Goal: Check status: Check status

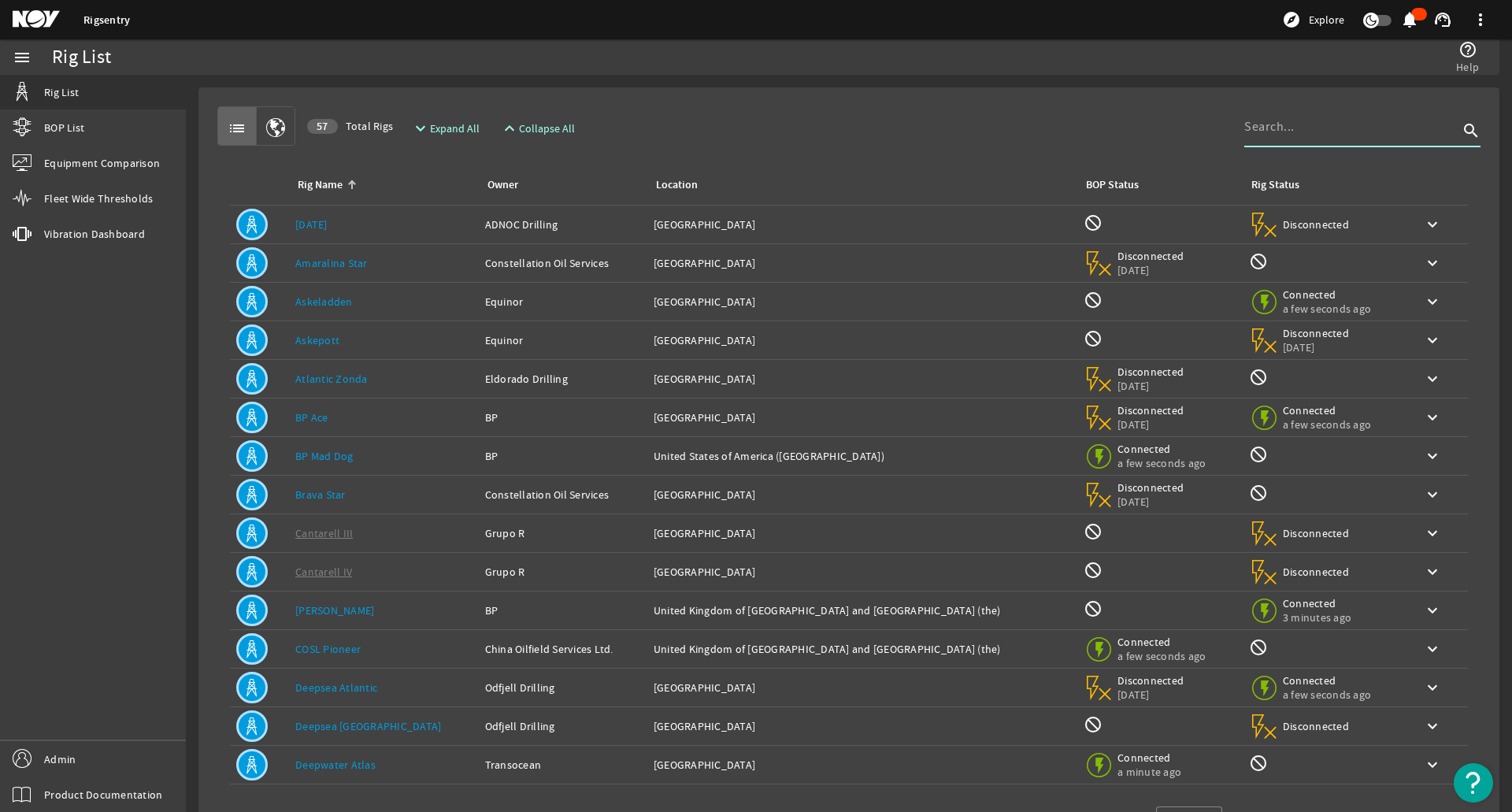
click at [1274, 117] on input at bounding box center [1351, 127] width 214 height 19
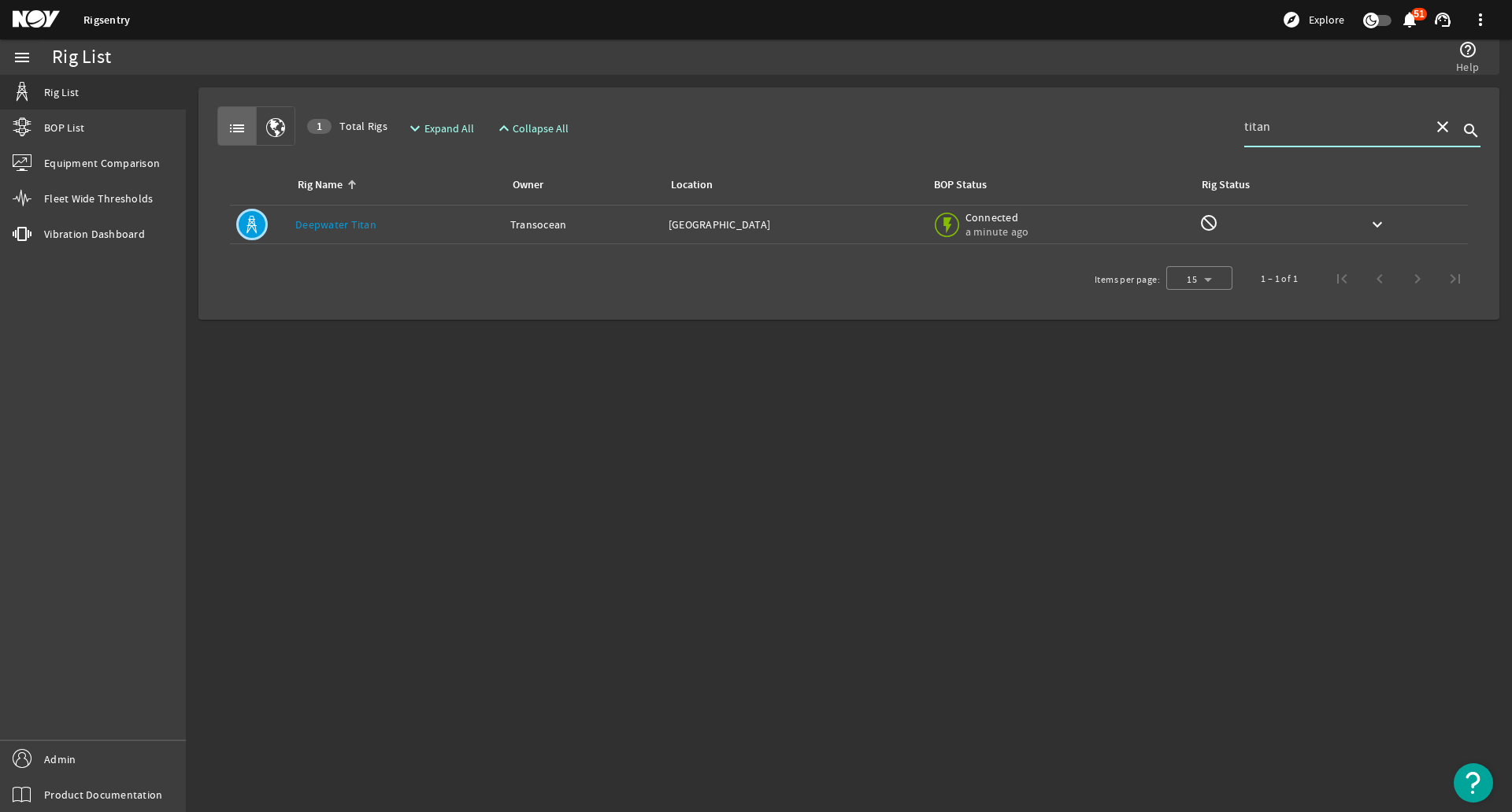
type input "titan"
click at [762, 232] on div "Location: [GEOGRAPHIC_DATA]" at bounding box center [793, 225] width 250 height 16
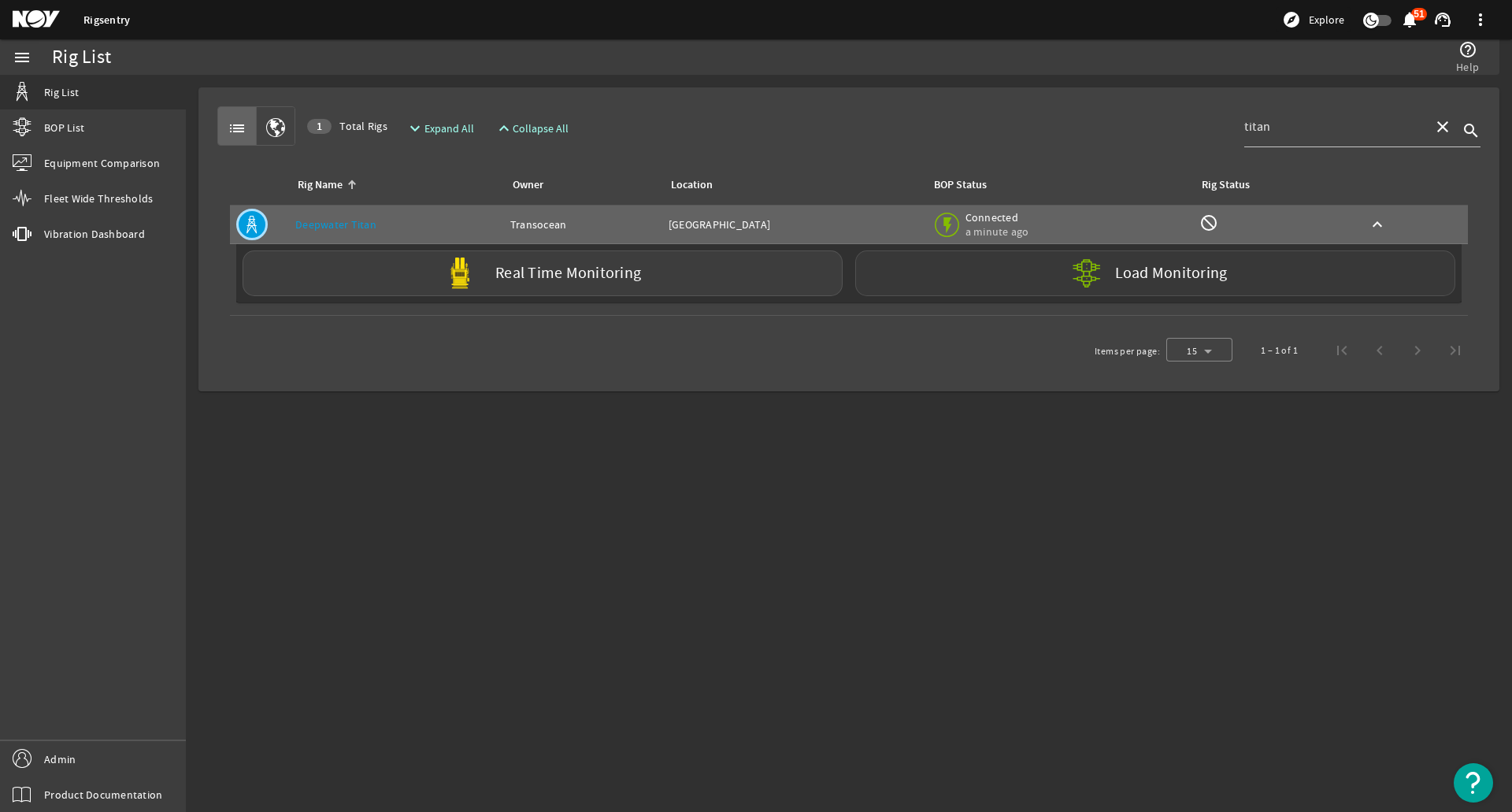
click at [1035, 277] on div "Load Monitoring" at bounding box center [1155, 273] width 600 height 46
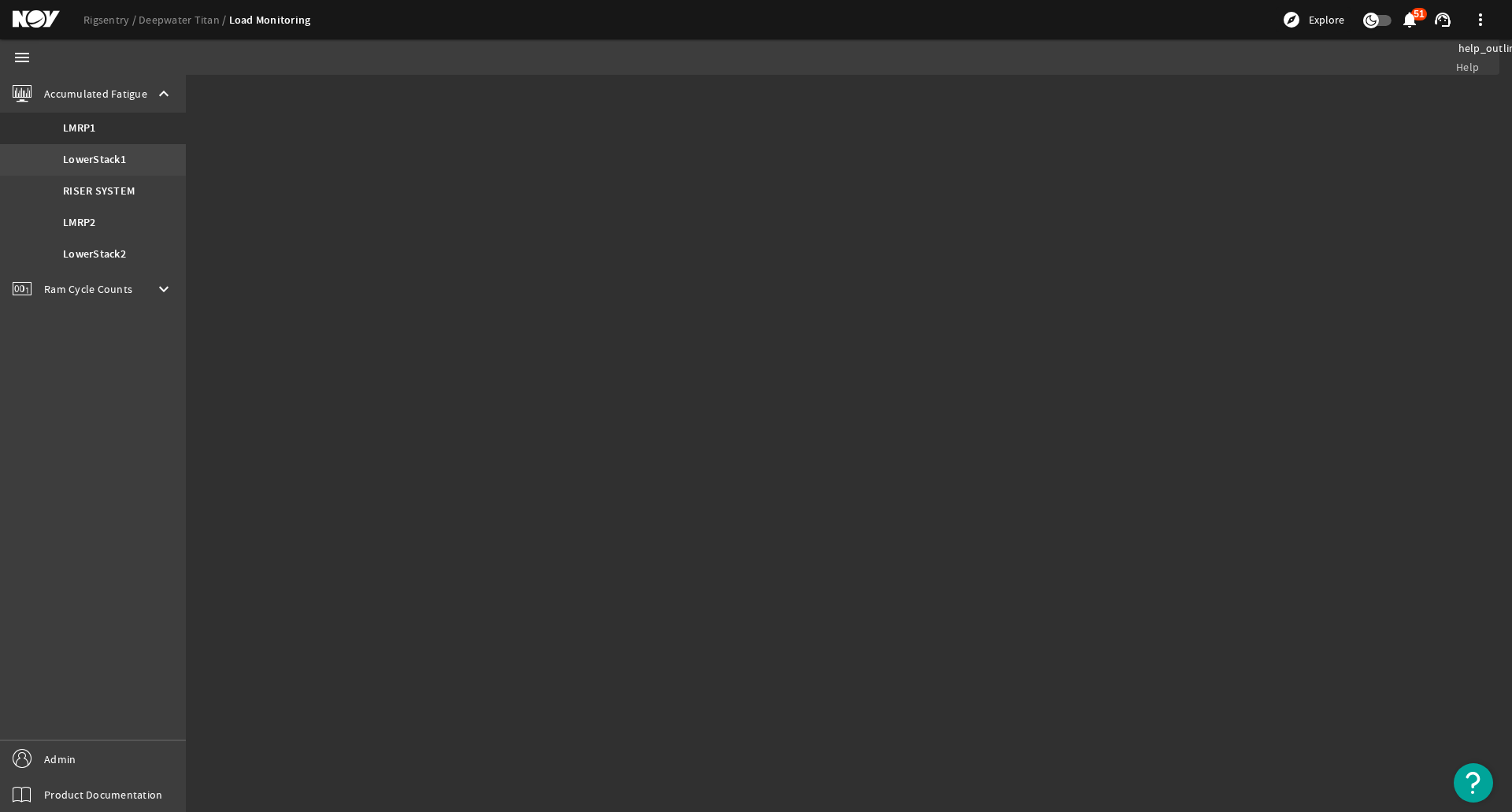
click at [126, 167] on b "LowerStack1" at bounding box center [94, 160] width 63 height 16
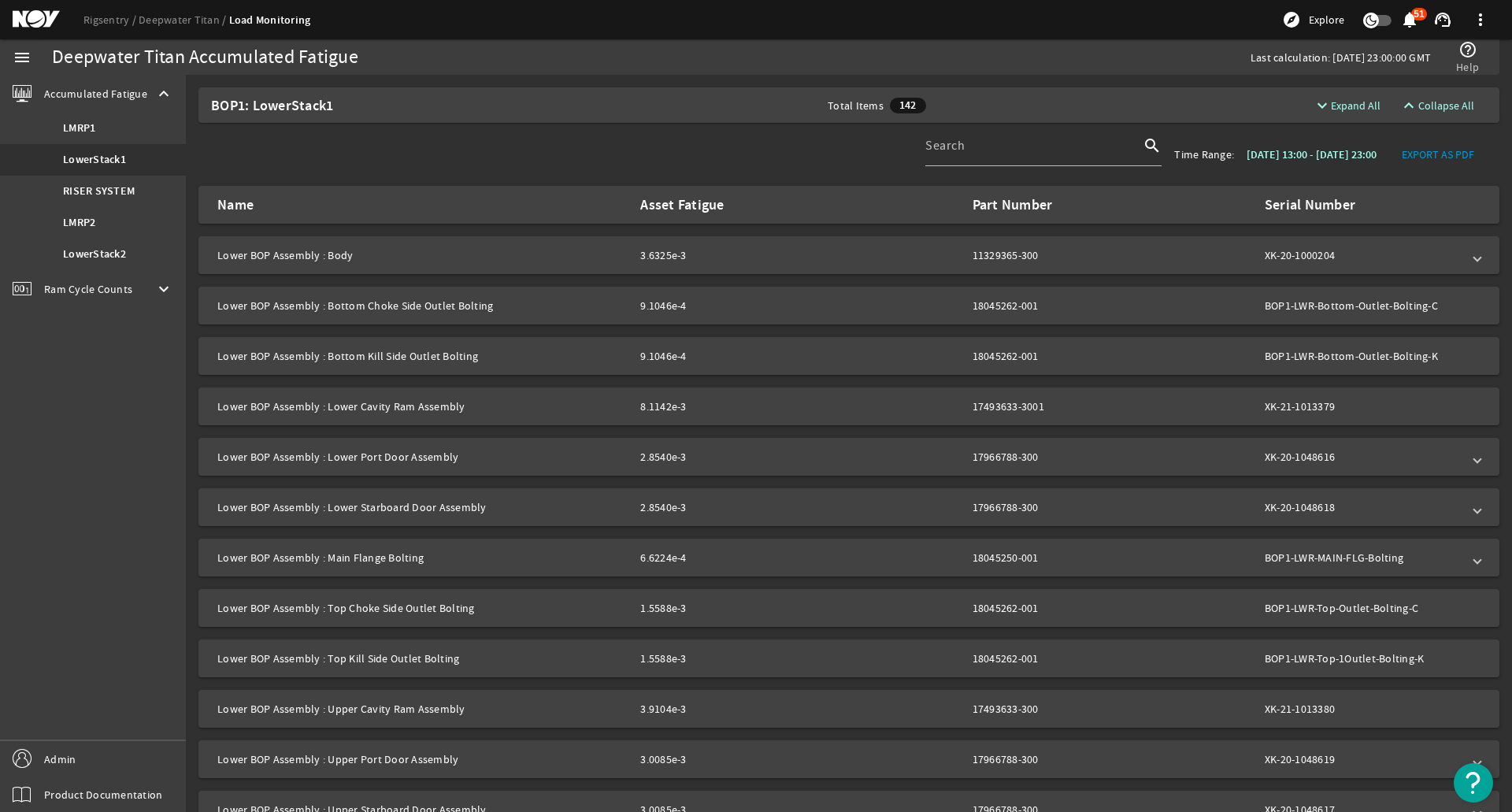
click at [951, 261] on mat-panel-description "3.6325e-3 11329365-300 XK-20-1000204" at bounding box center [1050, 256] width 821 height 16
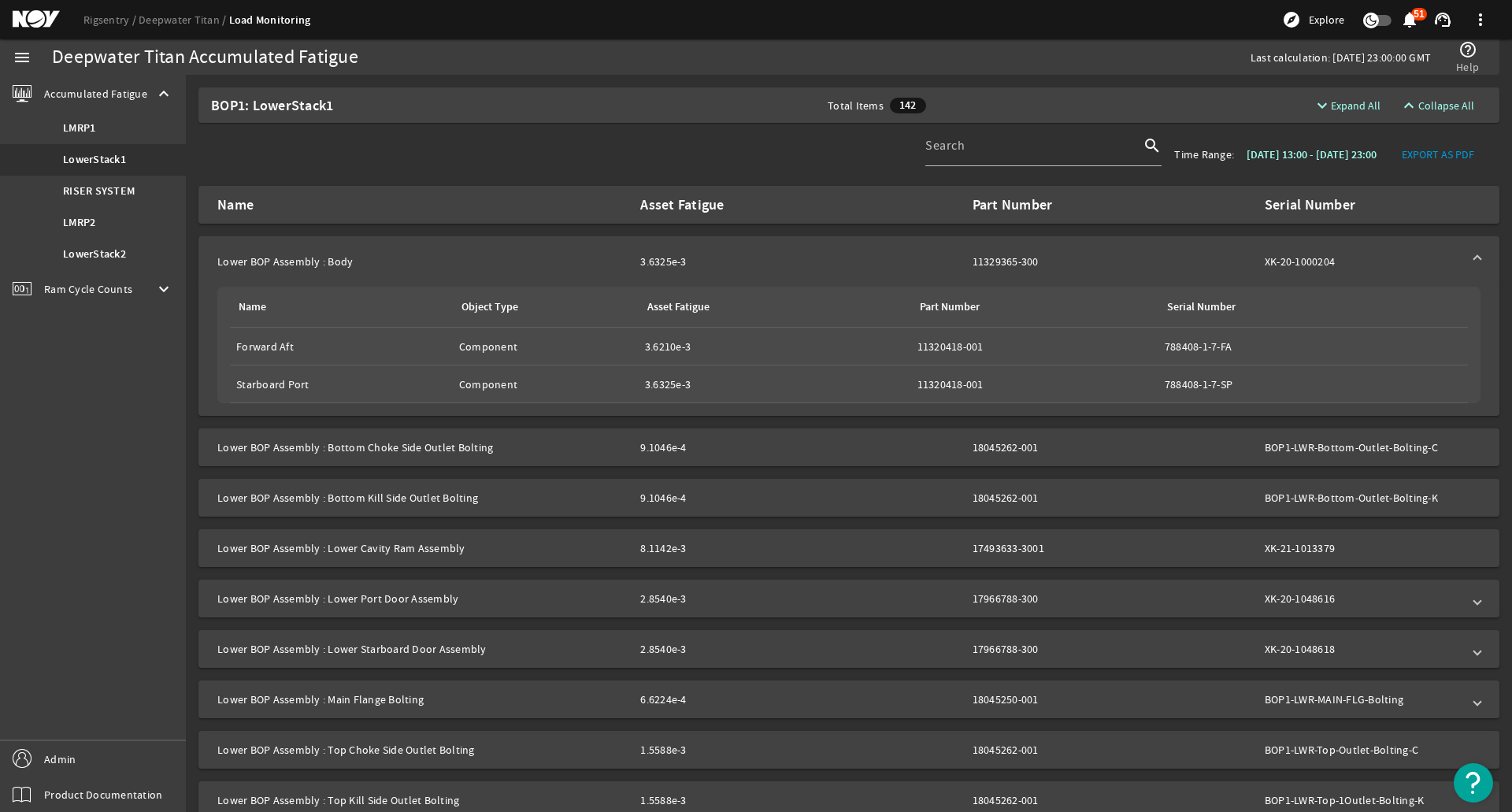
click at [951, 261] on mat-panel-description "3.6325e-3 11329365-300 XK-20-1000204" at bounding box center [1050, 261] width 821 height 16
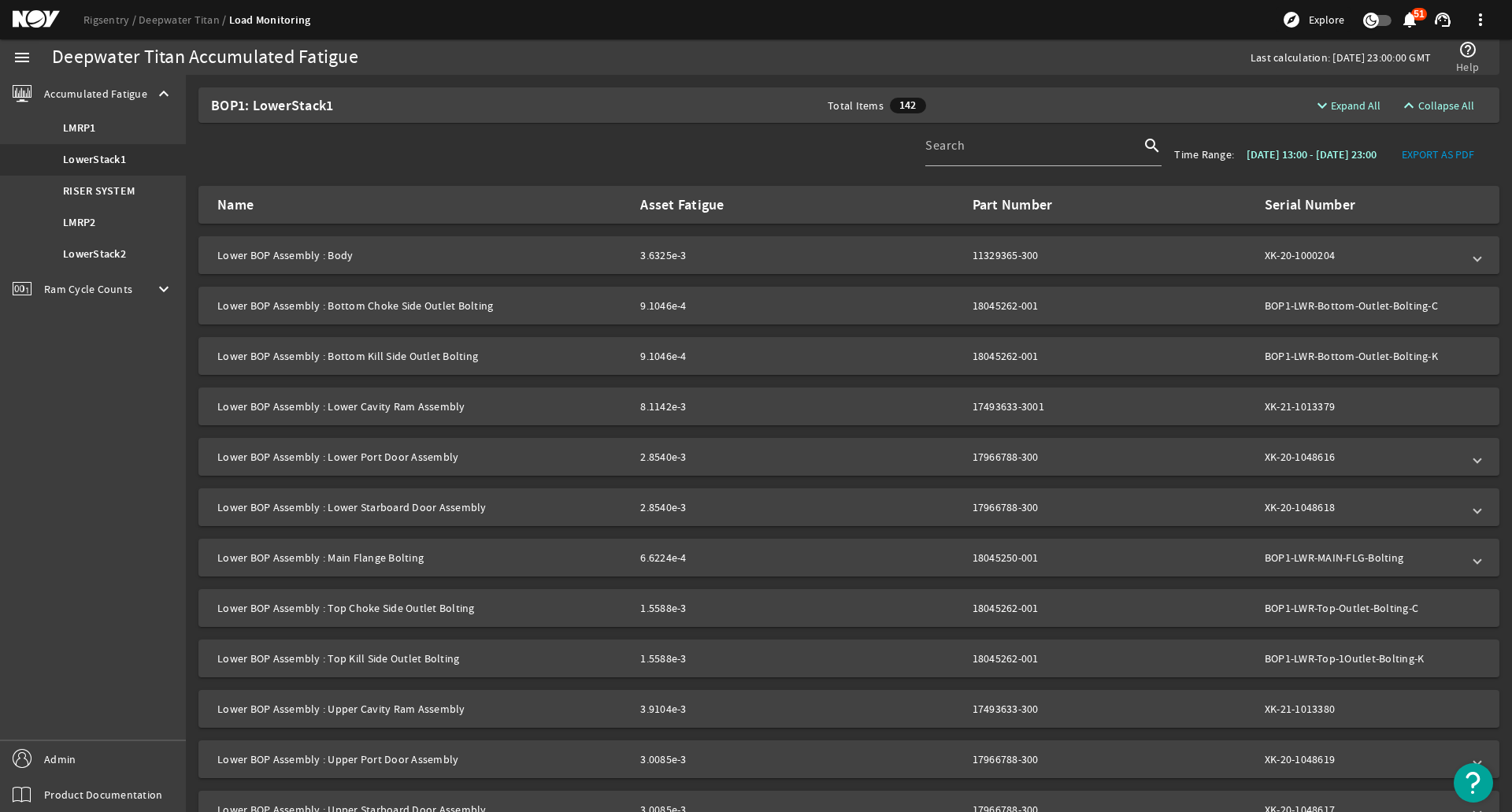
click at [649, 249] on div "3.6325e-3" at bounding box center [708, 256] width 138 height 16
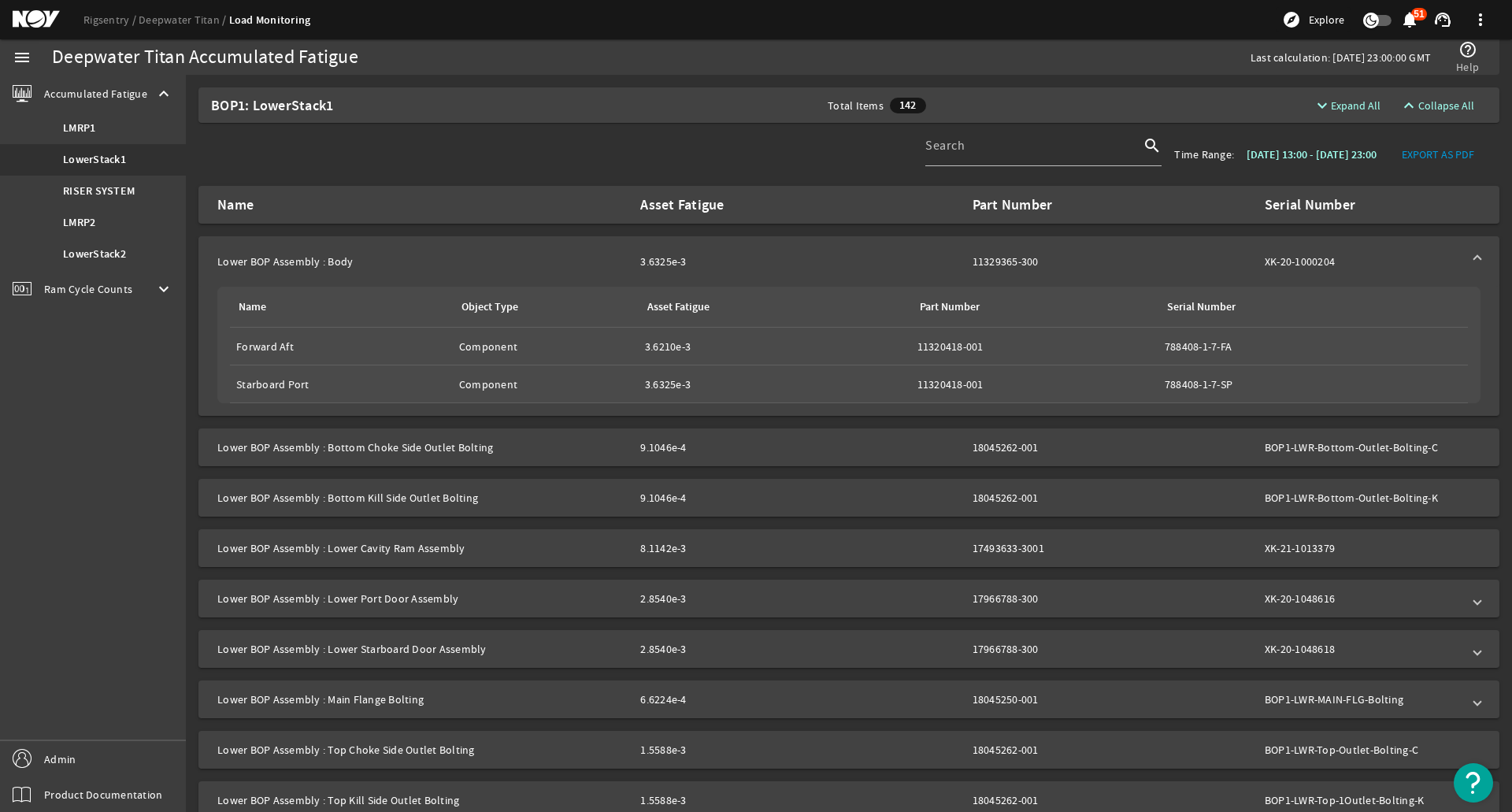
click at [651, 253] on mat-expansion-panel-header "Lower BOP Assembly : Body 3.6325e-3 11329365-300 XK-20-1000204" at bounding box center [848, 261] width 1300 height 50
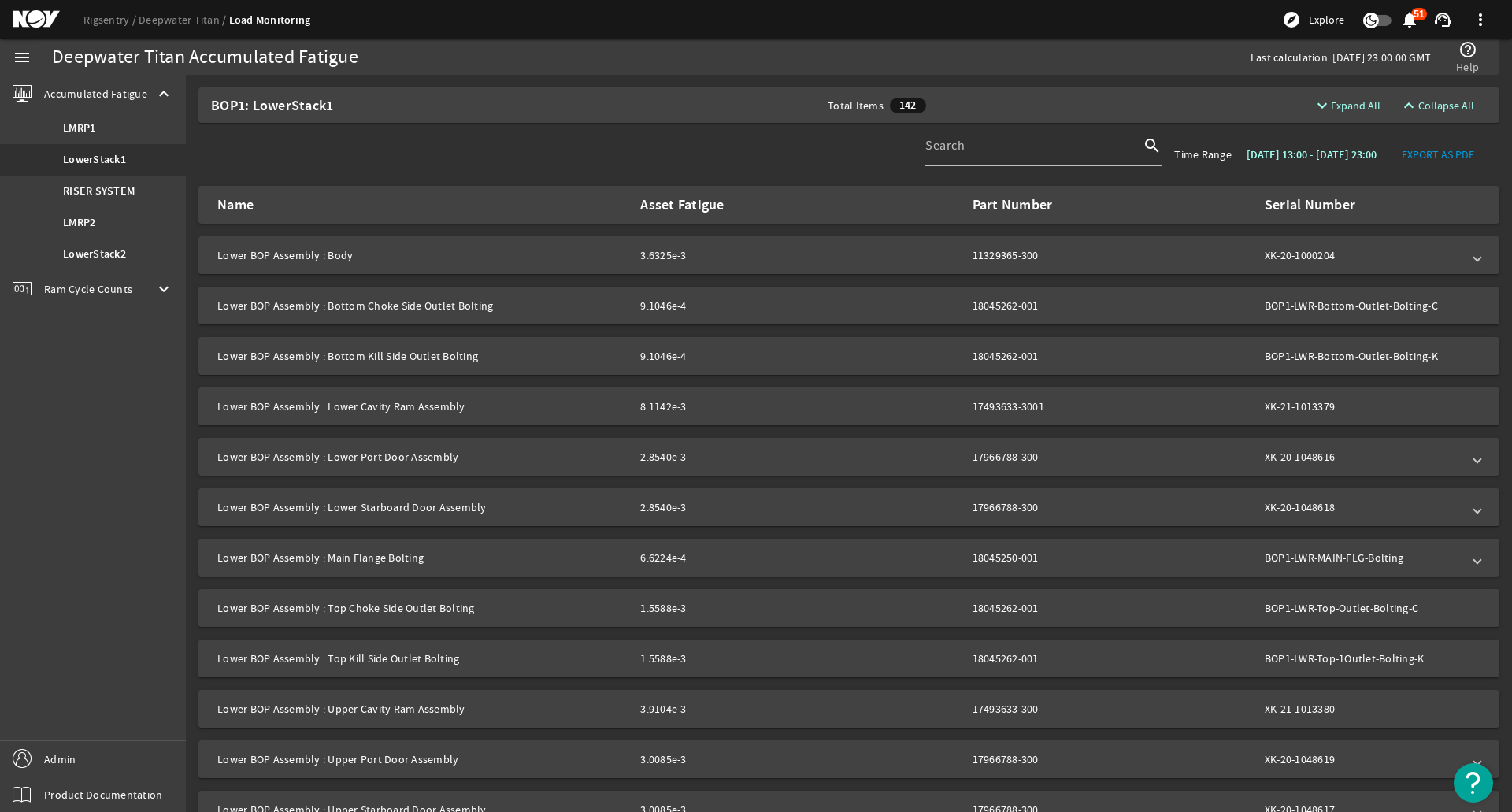
click at [656, 253] on div "3.6325e-3" at bounding box center [708, 256] width 138 height 16
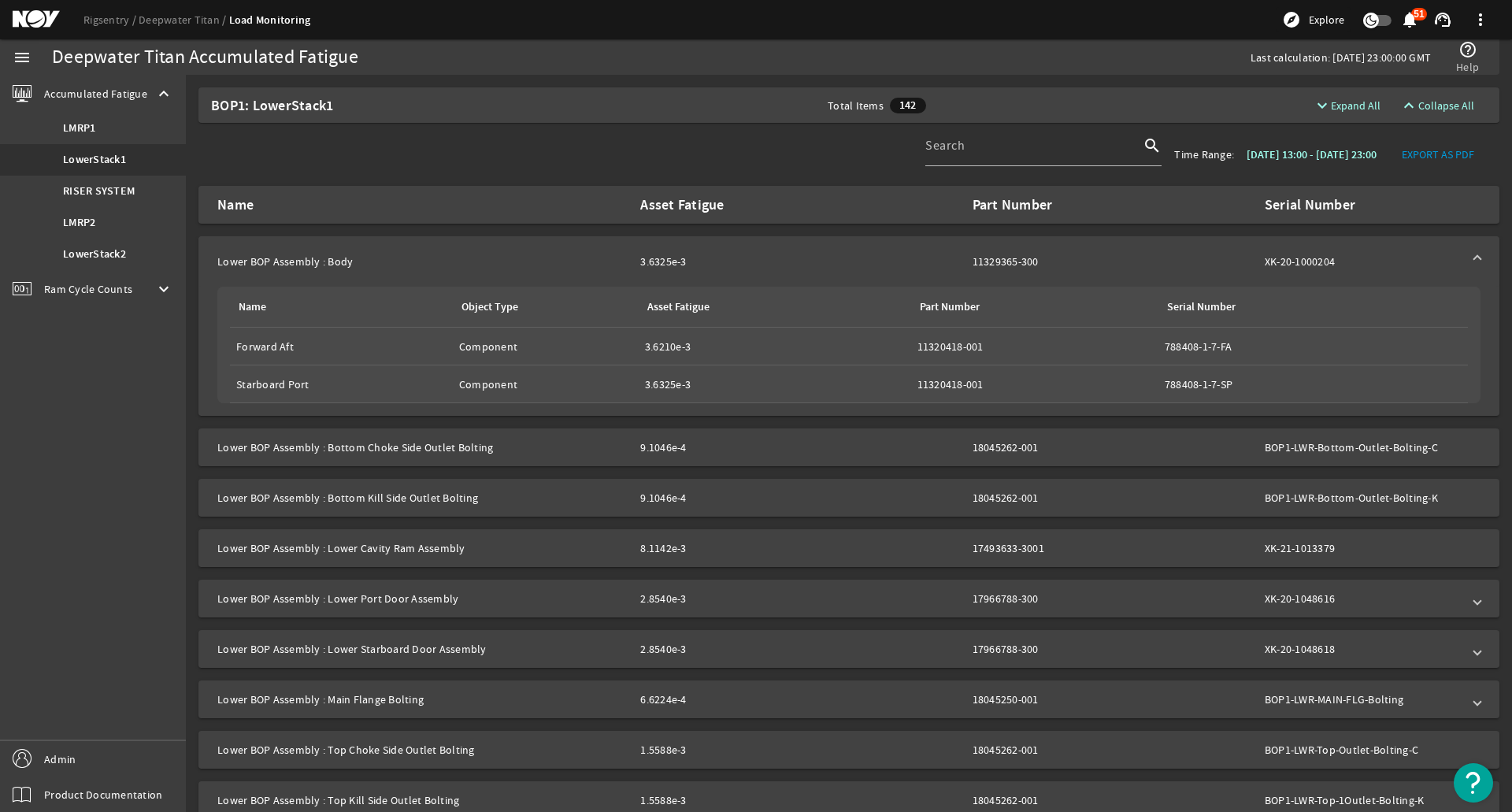
click at [867, 259] on mat-panel-description "3.6325e-3 11329365-300 XK-20-1000204" at bounding box center [1050, 261] width 821 height 16
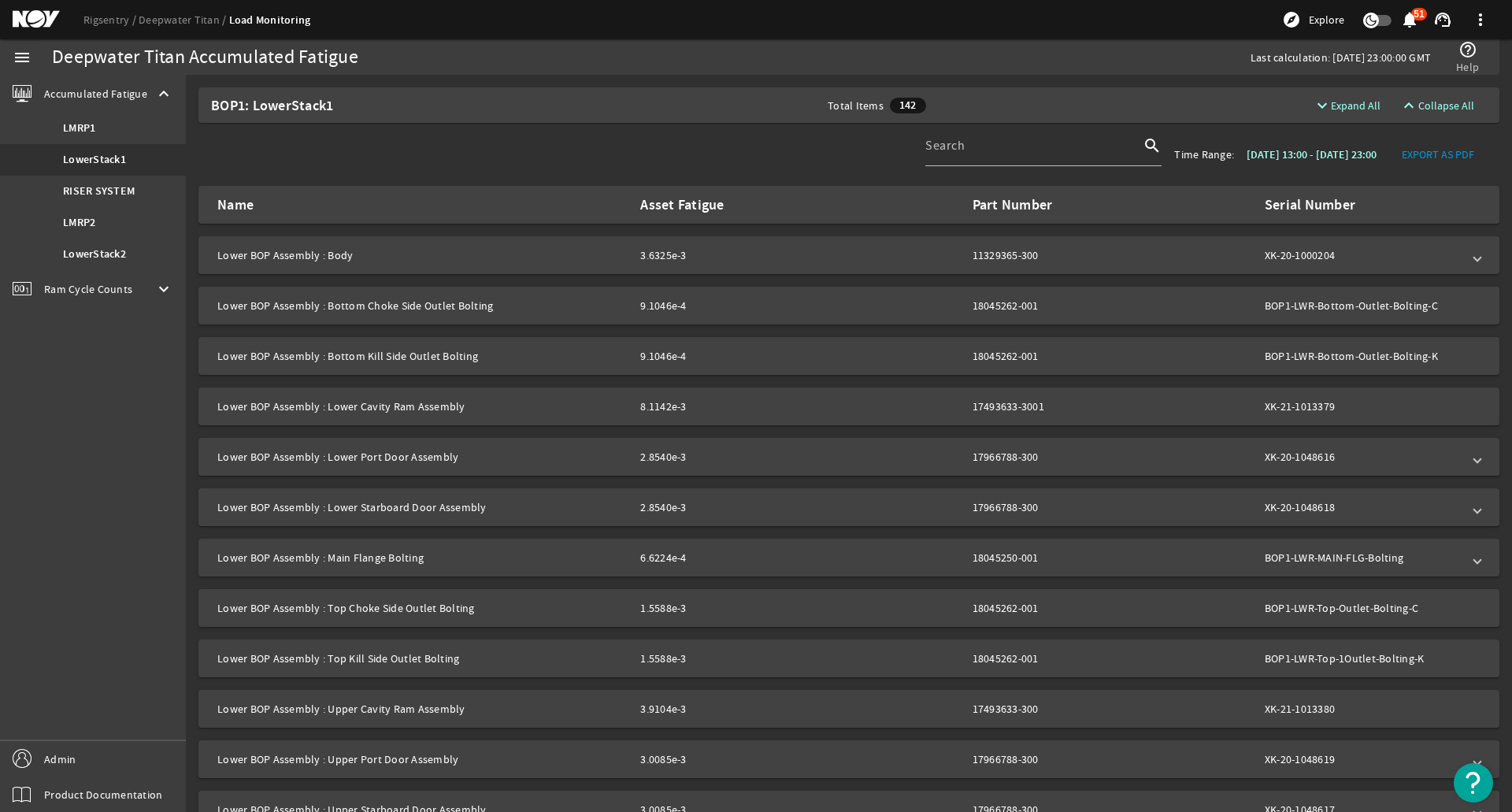
click at [713, 251] on div "3.6325e-3" at bounding box center [708, 256] width 138 height 16
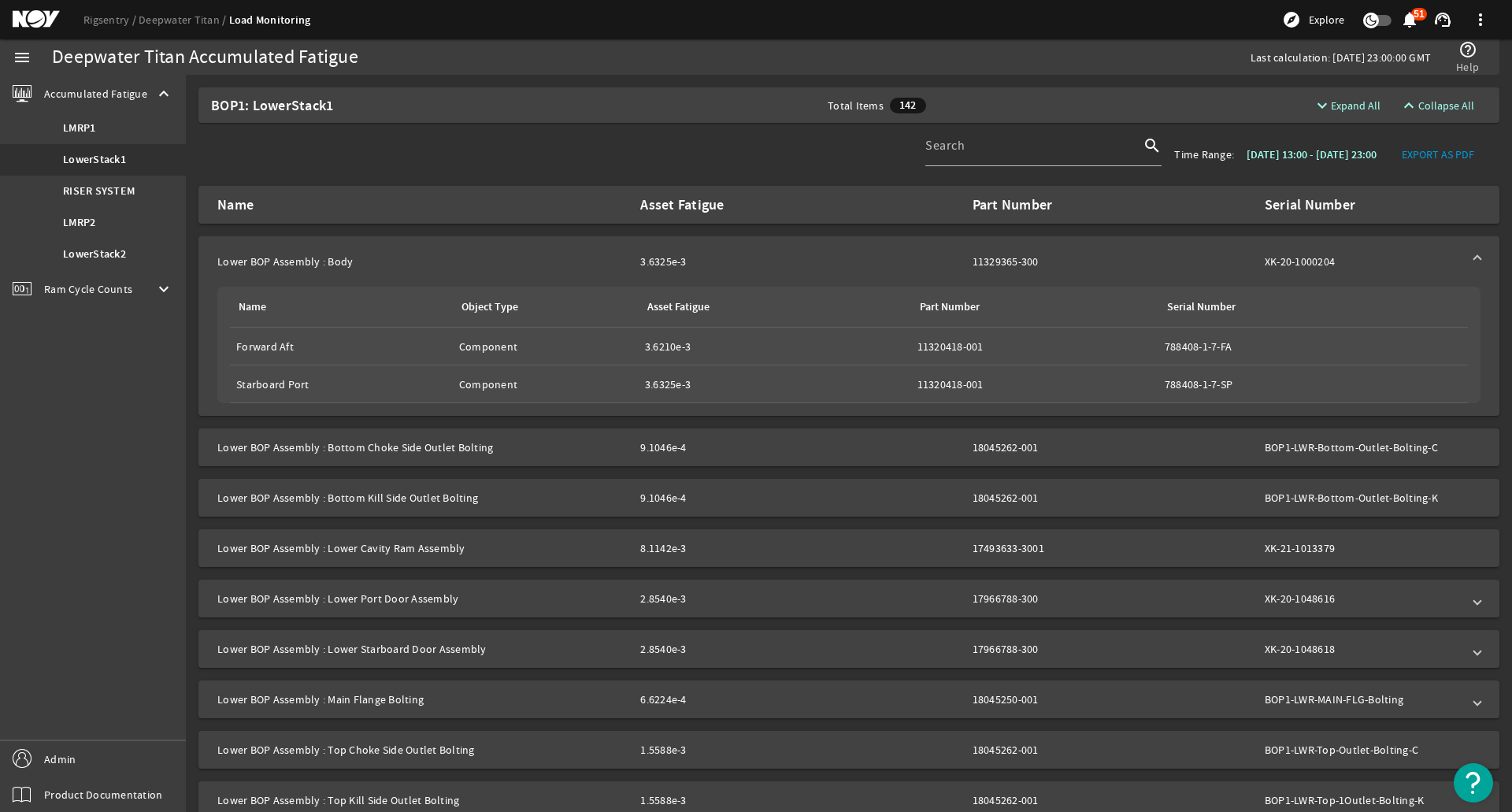
click at [713, 251] on mat-expansion-panel-header "Lower BOP Assembly : Body 3.6325e-3 11329365-300 XK-20-1000204" at bounding box center [848, 261] width 1300 height 50
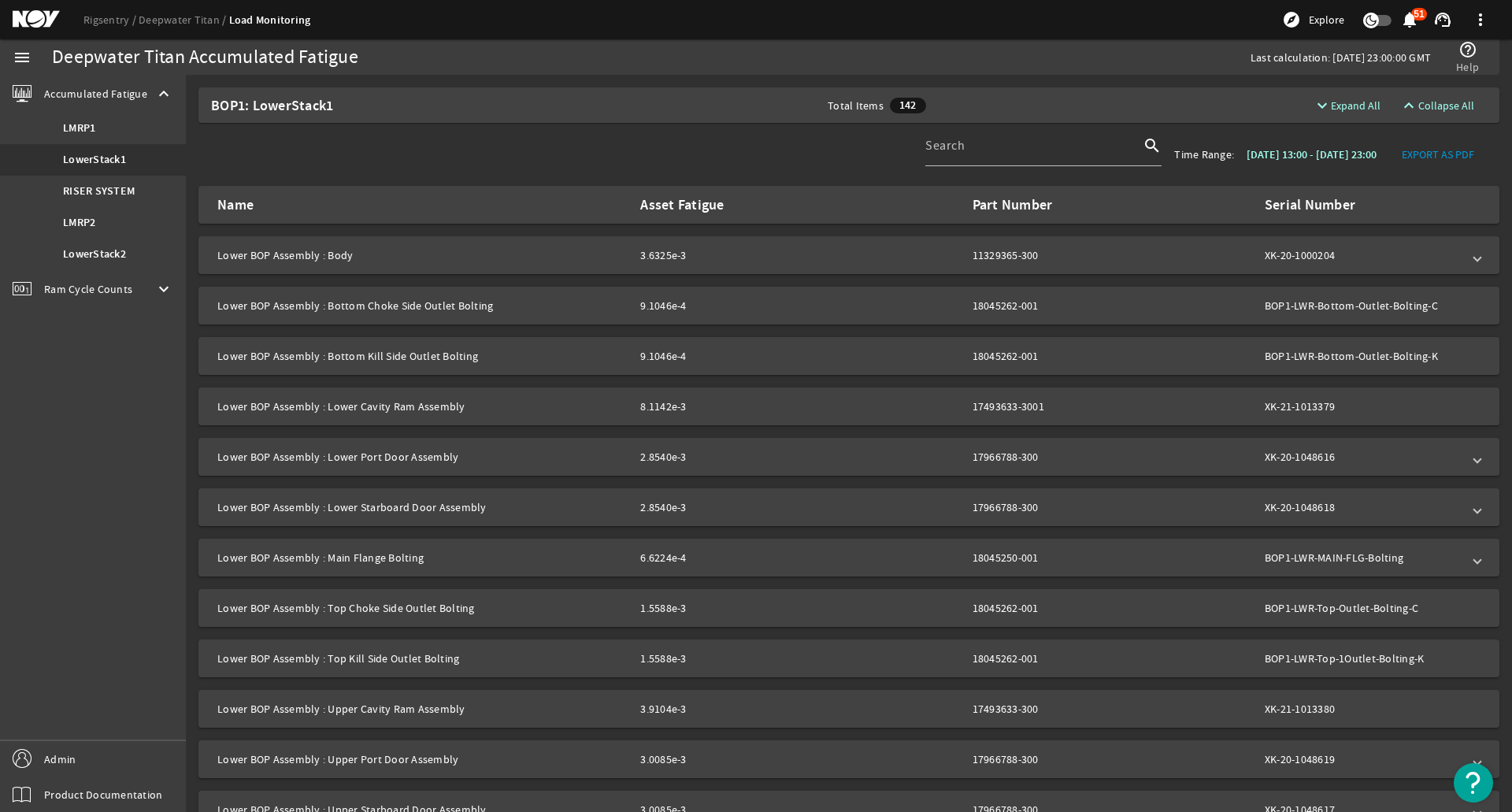
click at [1113, 452] on mat-panel-description "2.8540e-3 17966788-300 XK-20-1048616" at bounding box center [1050, 457] width 821 height 16
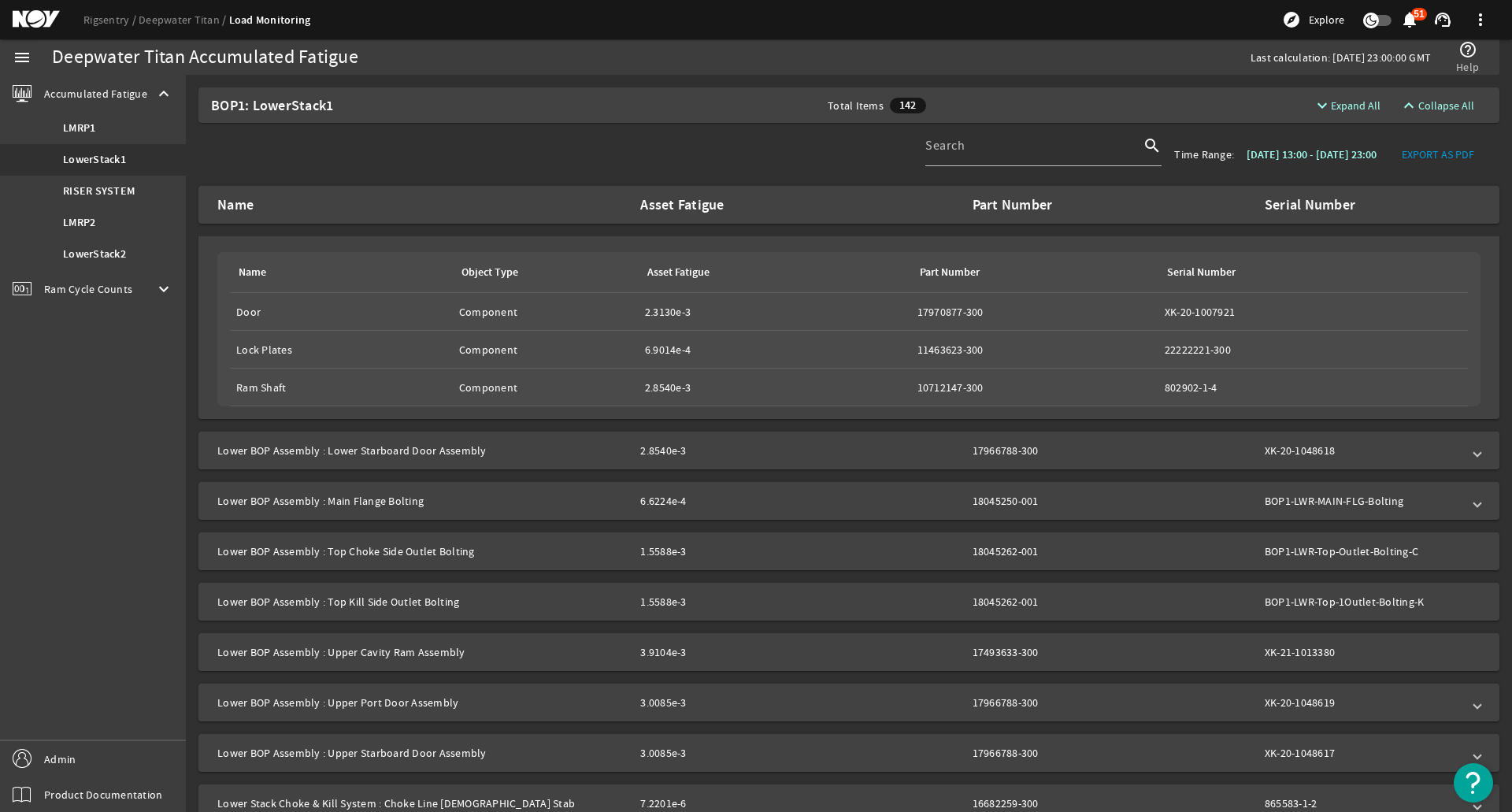
click at [1128, 435] on mat-expansion-panel-header "Lower BOP Assembly : Lower Starboard Door Assembly 2.8540e-3 17966788-300 XK-20…" at bounding box center [848, 450] width 1300 height 38
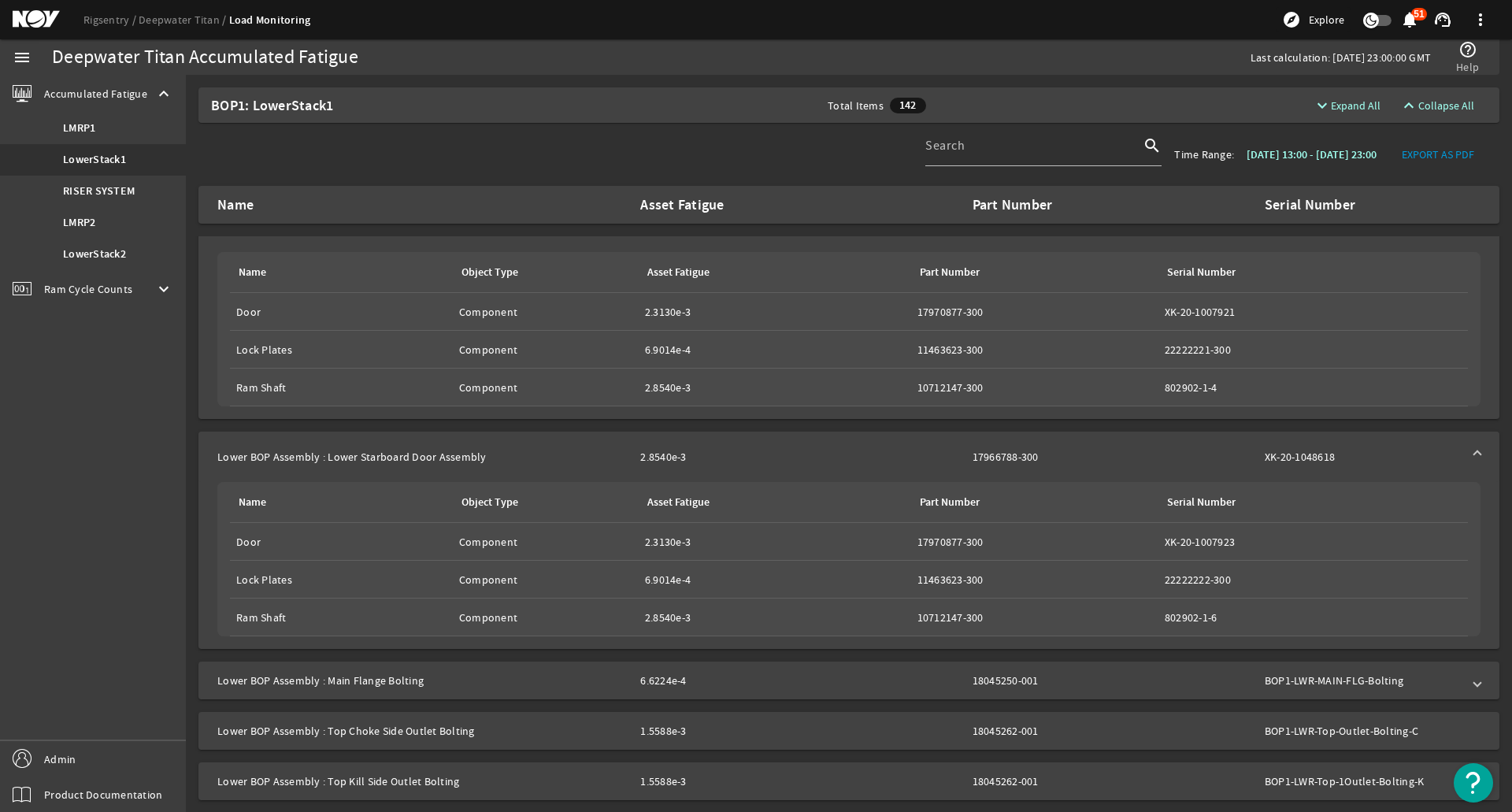
scroll to position [394, 0]
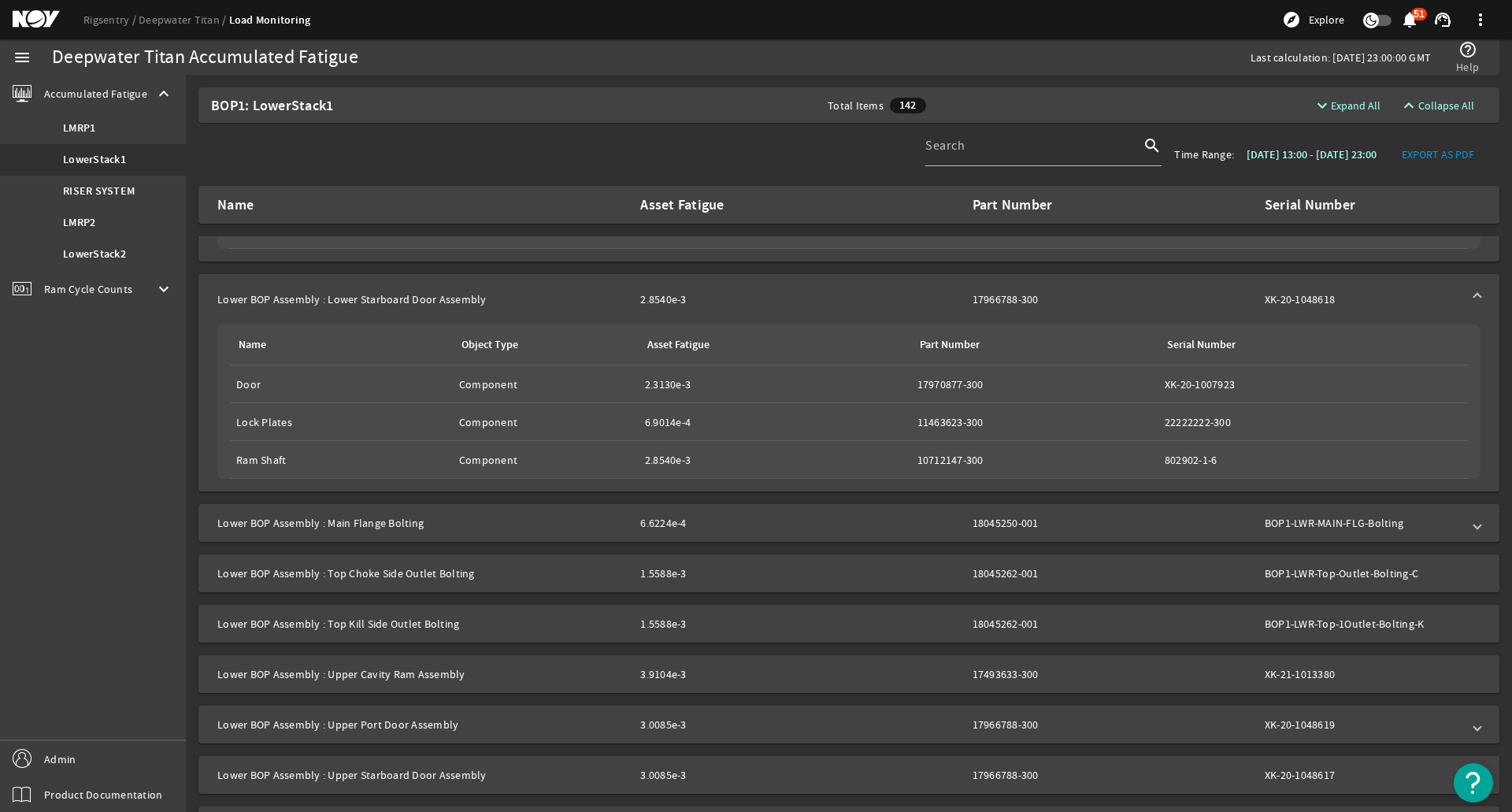
click at [1144, 512] on mat-expansion-panel-header "Lower BOP Assembly : Main Flange Bolting 6.6224e-4 18045250-001 BOP1-LWR-MAIN-F…" at bounding box center [848, 523] width 1300 height 38
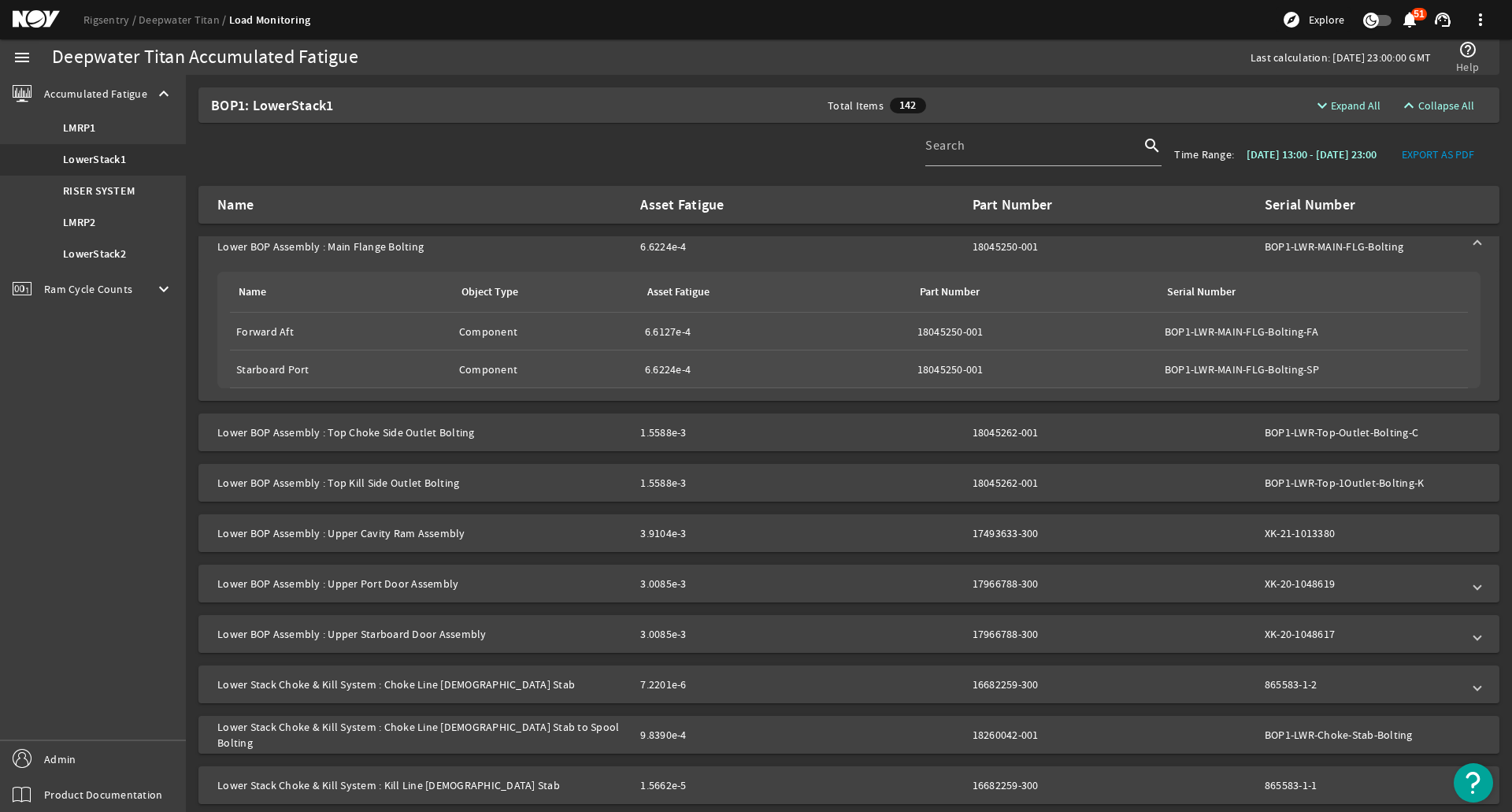
scroll to position [945, 0]
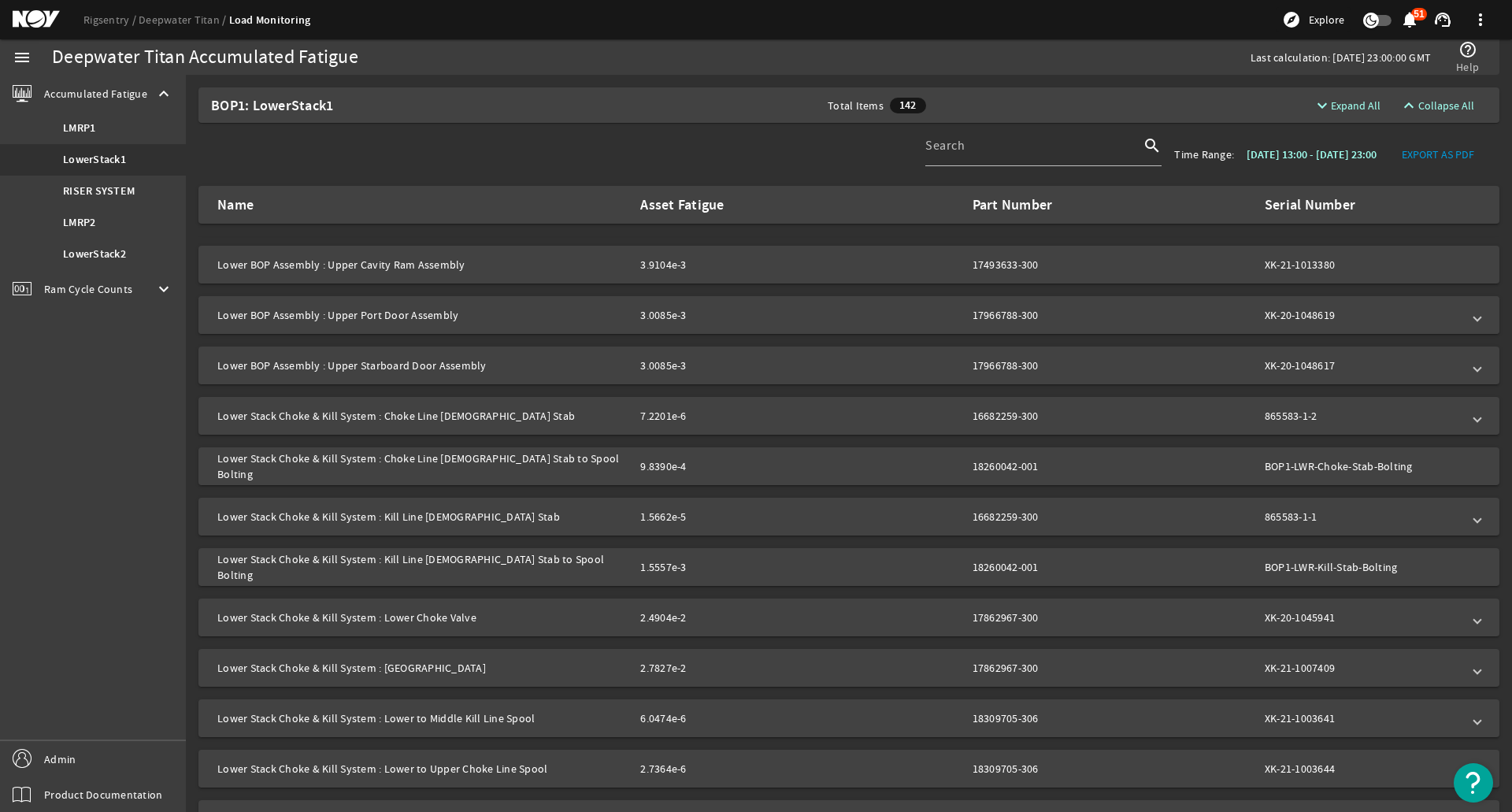
click at [1149, 312] on mat-panel-description "3.0085e-3 17966788-300 XK-20-1048619" at bounding box center [1050, 315] width 821 height 16
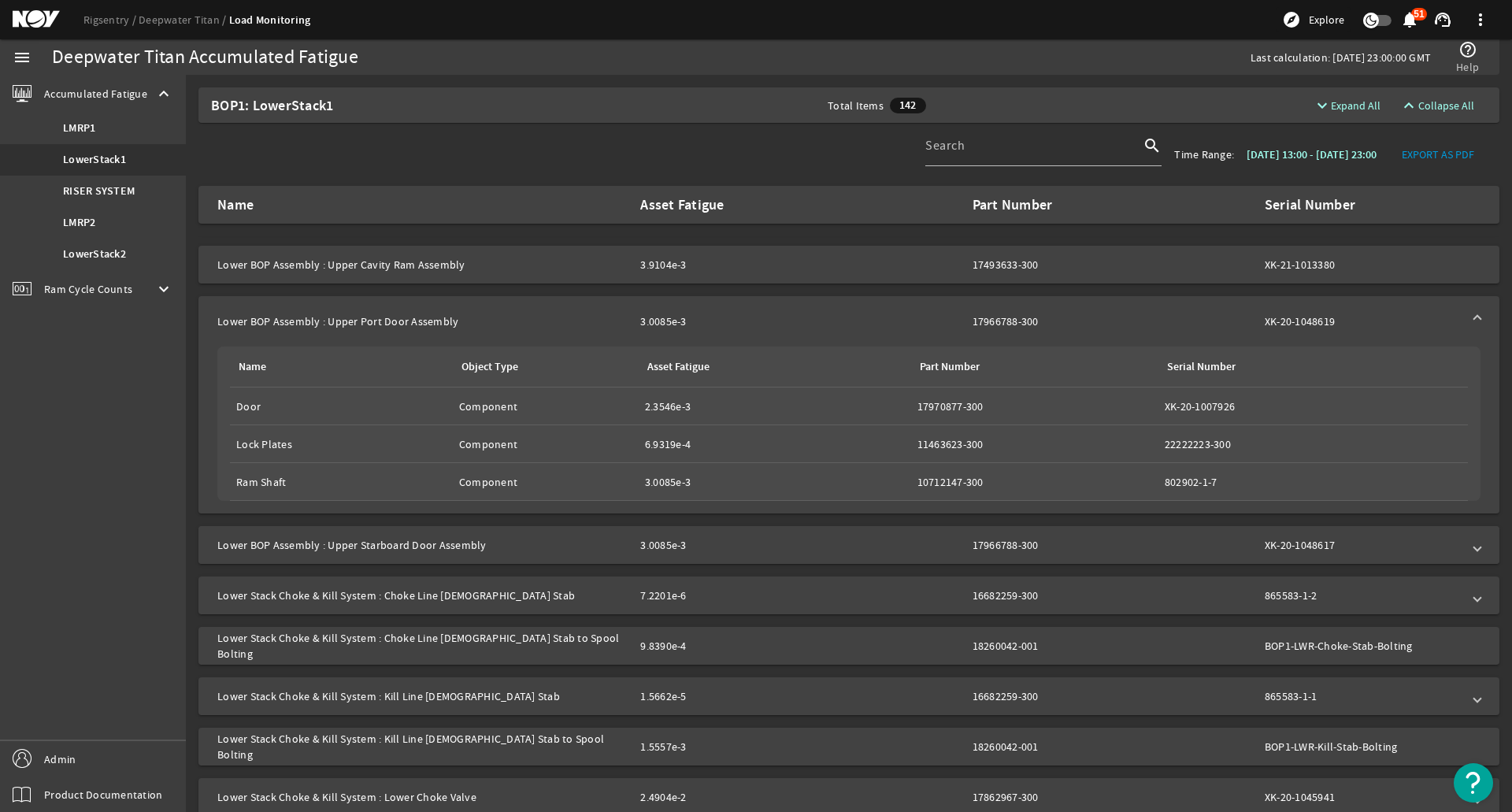
click at [1164, 547] on mat-panel-description "3.0085e-3 17966788-300 XK-20-1048617" at bounding box center [1050, 545] width 821 height 16
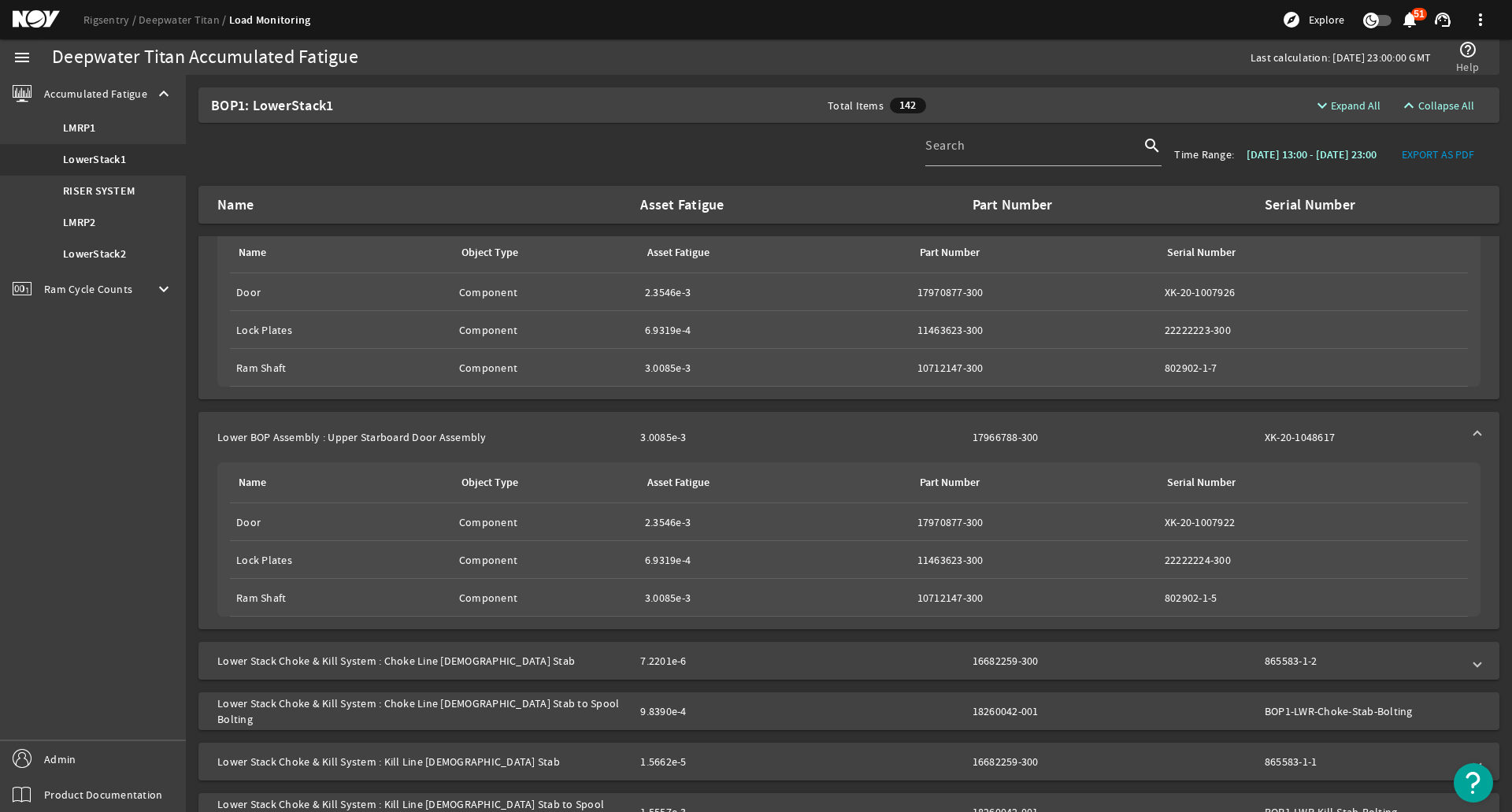
scroll to position [1260, 0]
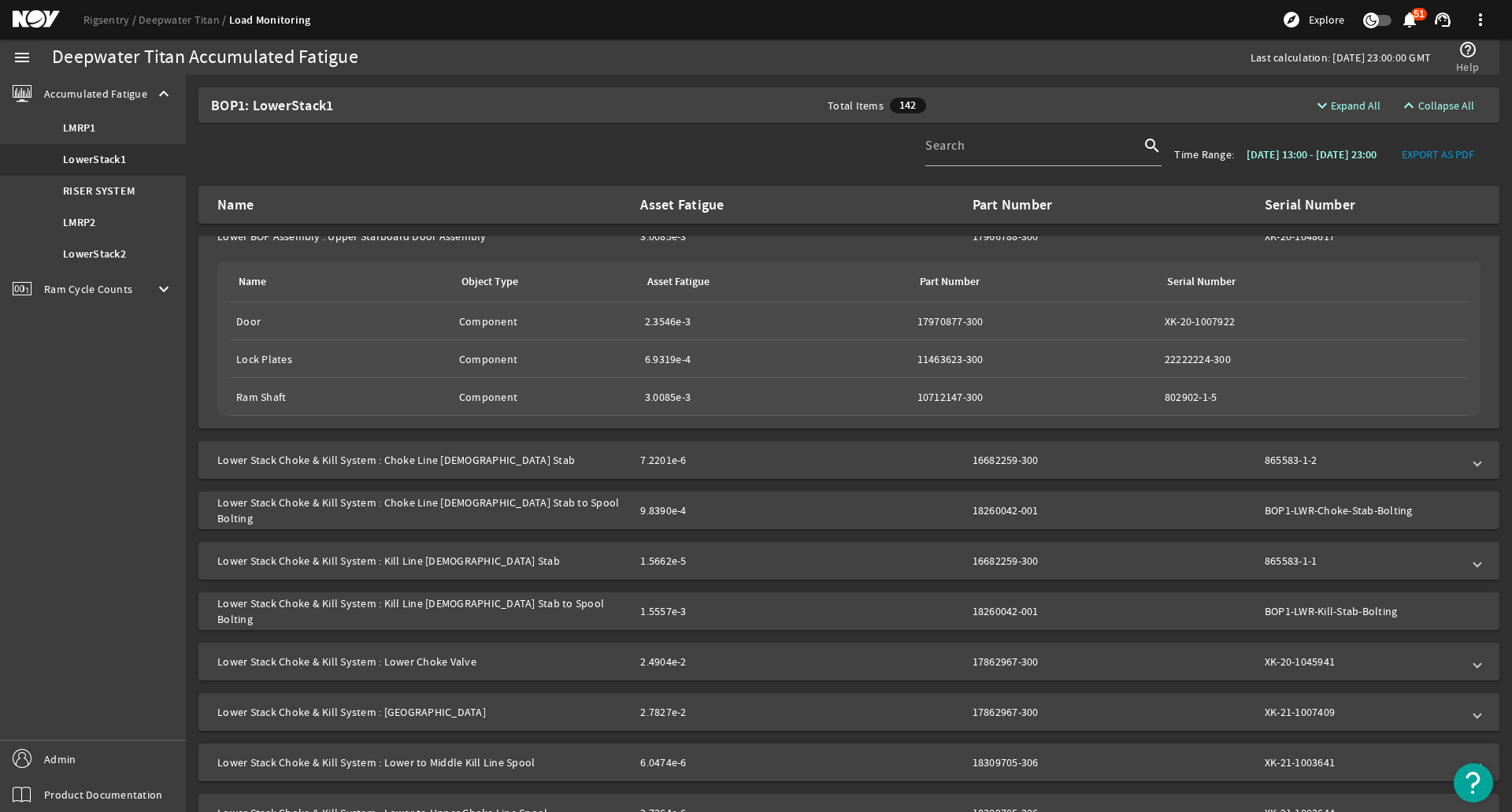
click at [1157, 454] on mat-panel-description "7.2201e-6 16682259-300 865583-1-2" at bounding box center [1050, 460] width 821 height 16
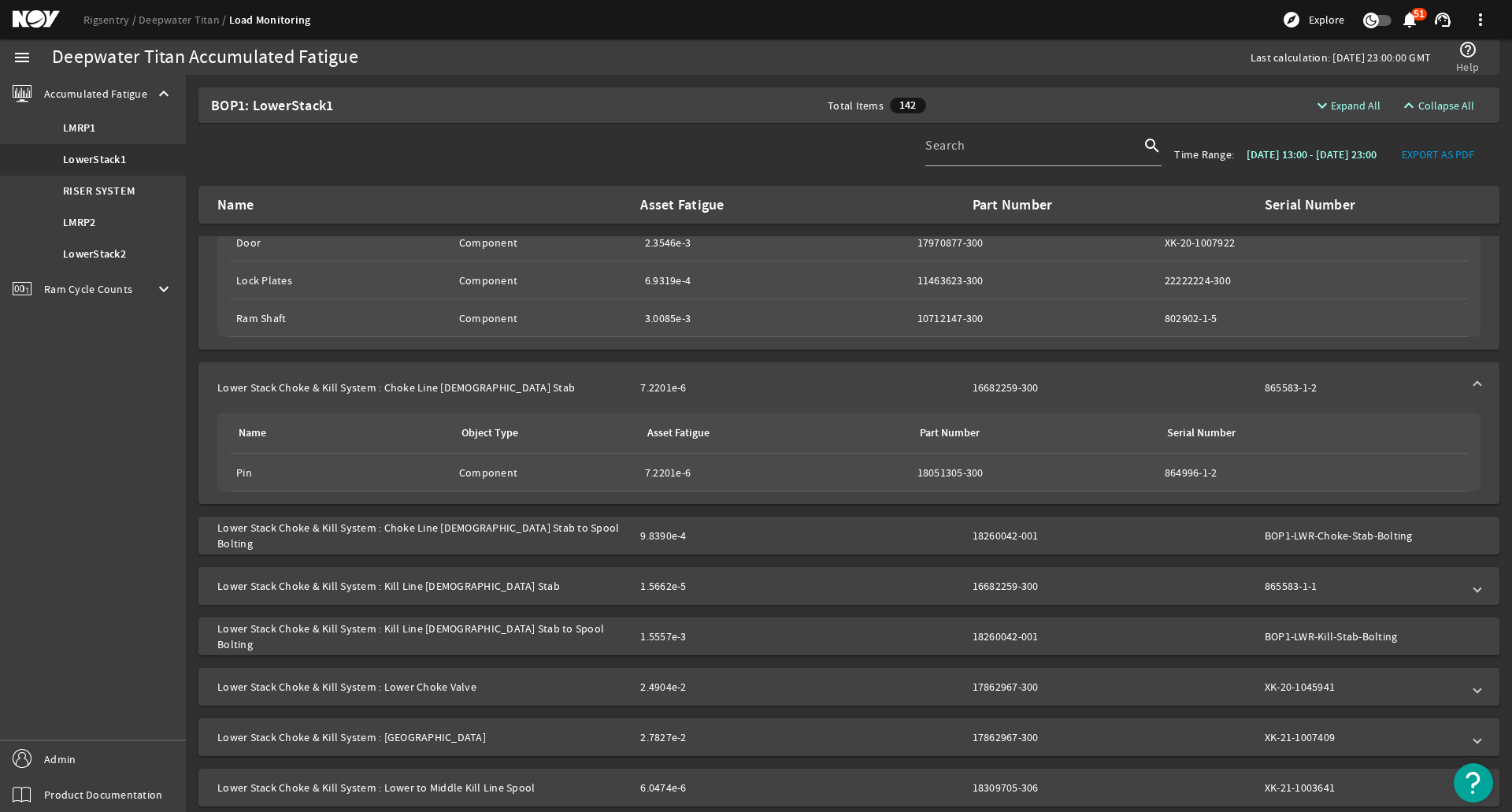
click at [1161, 576] on mat-expansion-panel-header "Lower Stack Choke & Kill System : Kill Line [DEMOGRAPHIC_DATA] Stab 1.5662e-5 1…" at bounding box center [848, 586] width 1300 height 38
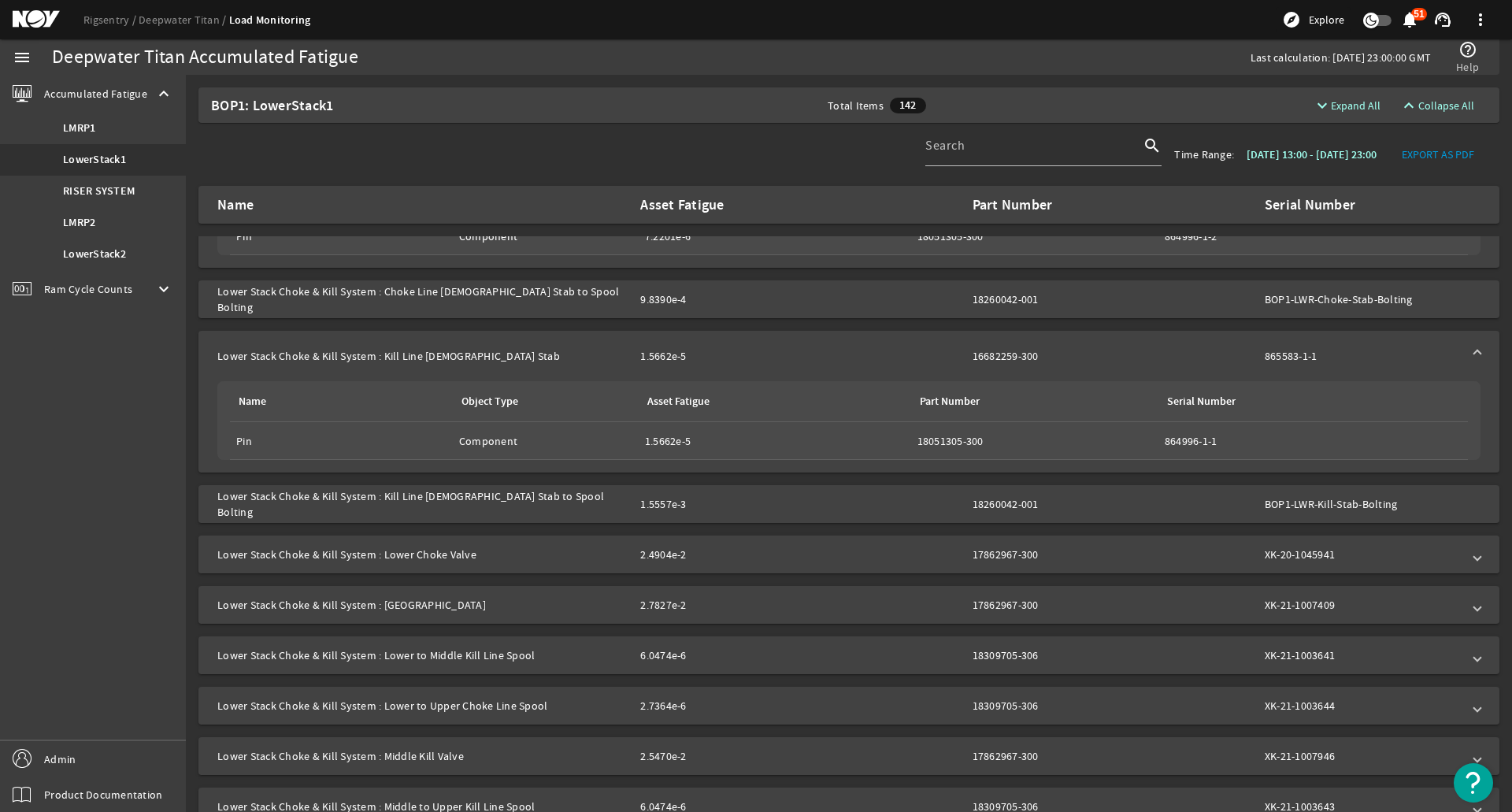
click at [1157, 573] on mat-expansion-panel-header "Lower Stack Choke & Kill System : Lower Choke Valve 2.4904e-2 17862967-300 XK-2…" at bounding box center [848, 554] width 1300 height 38
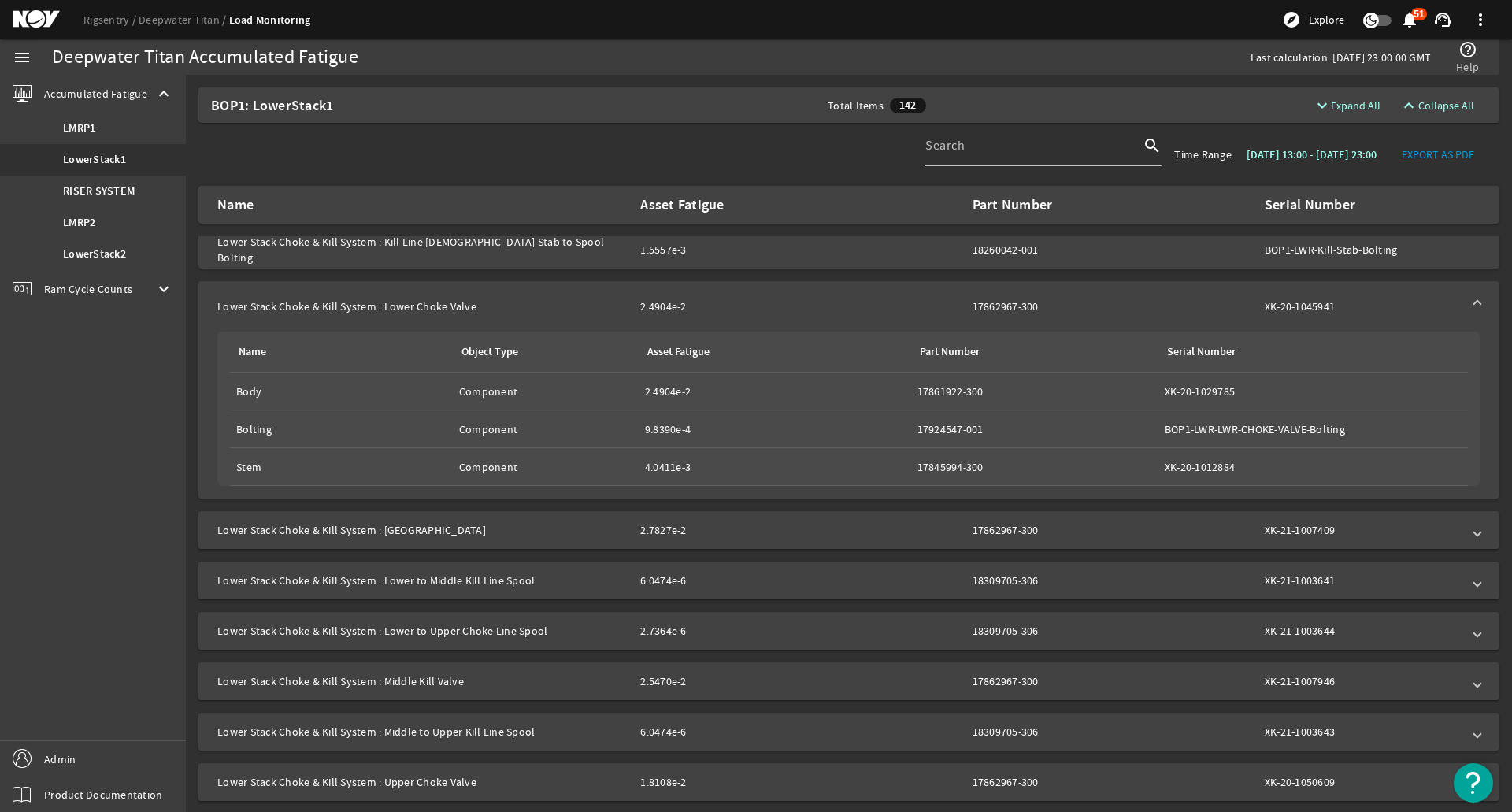
scroll to position [1891, 0]
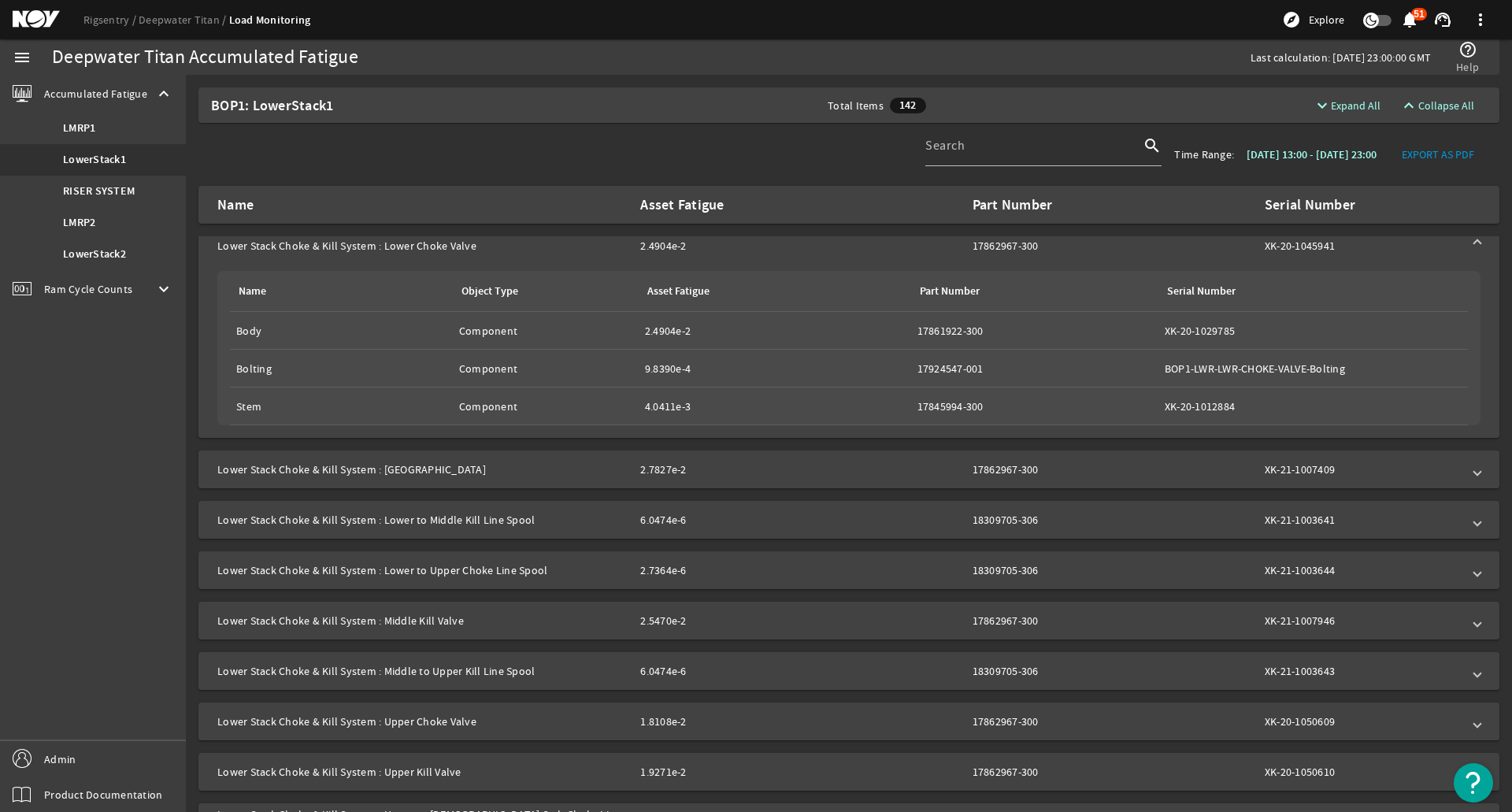
click at [1153, 475] on mat-panel-description "2.7827e-2 17862967-300 XK-21-1007409" at bounding box center [1050, 470] width 821 height 16
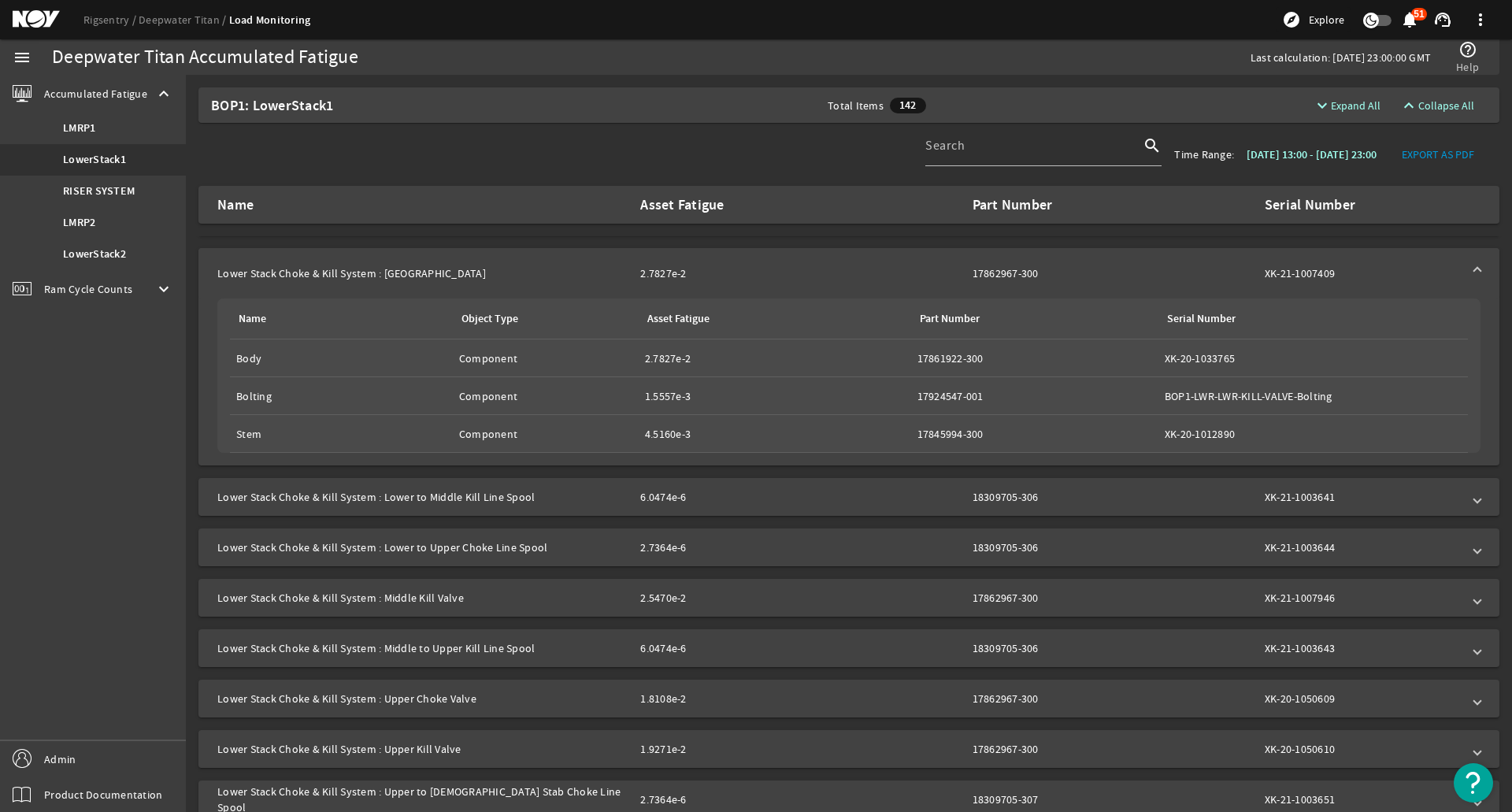
scroll to position [2128, 0]
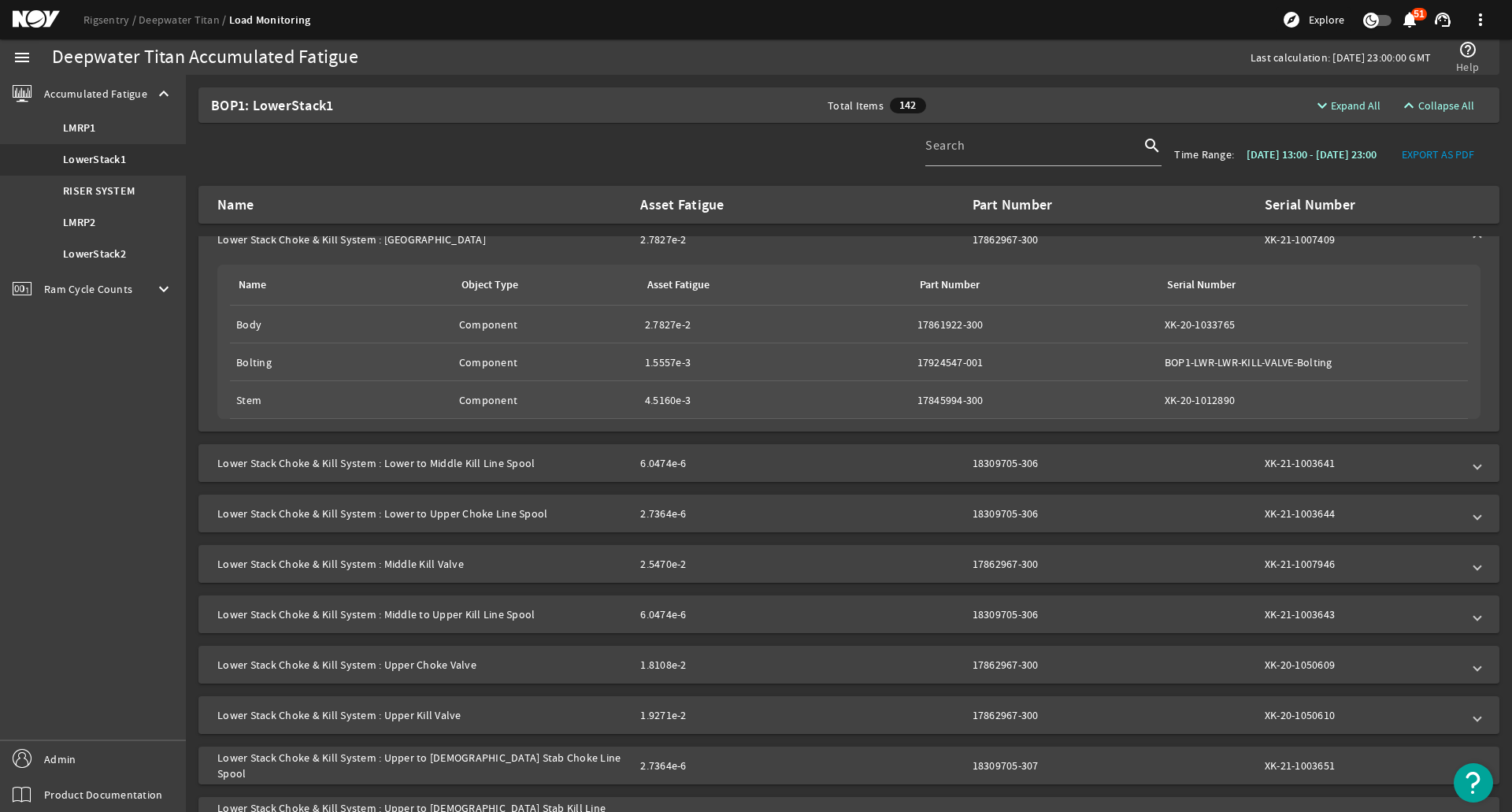
click at [1157, 470] on mat-panel-description "6.0474e-6 18309705-306 XK-21-1003641" at bounding box center [1050, 464] width 821 height 16
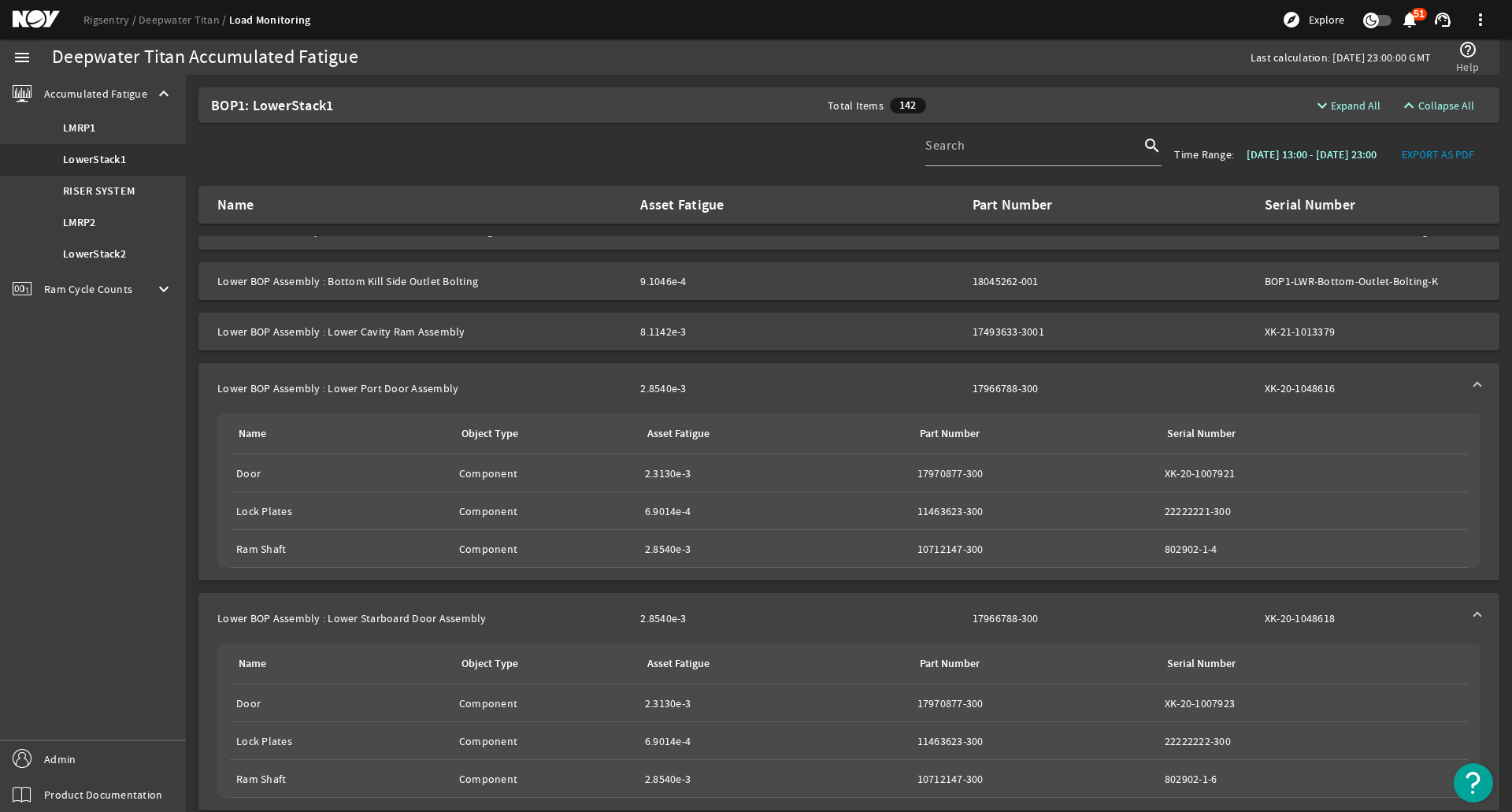
scroll to position [0, 0]
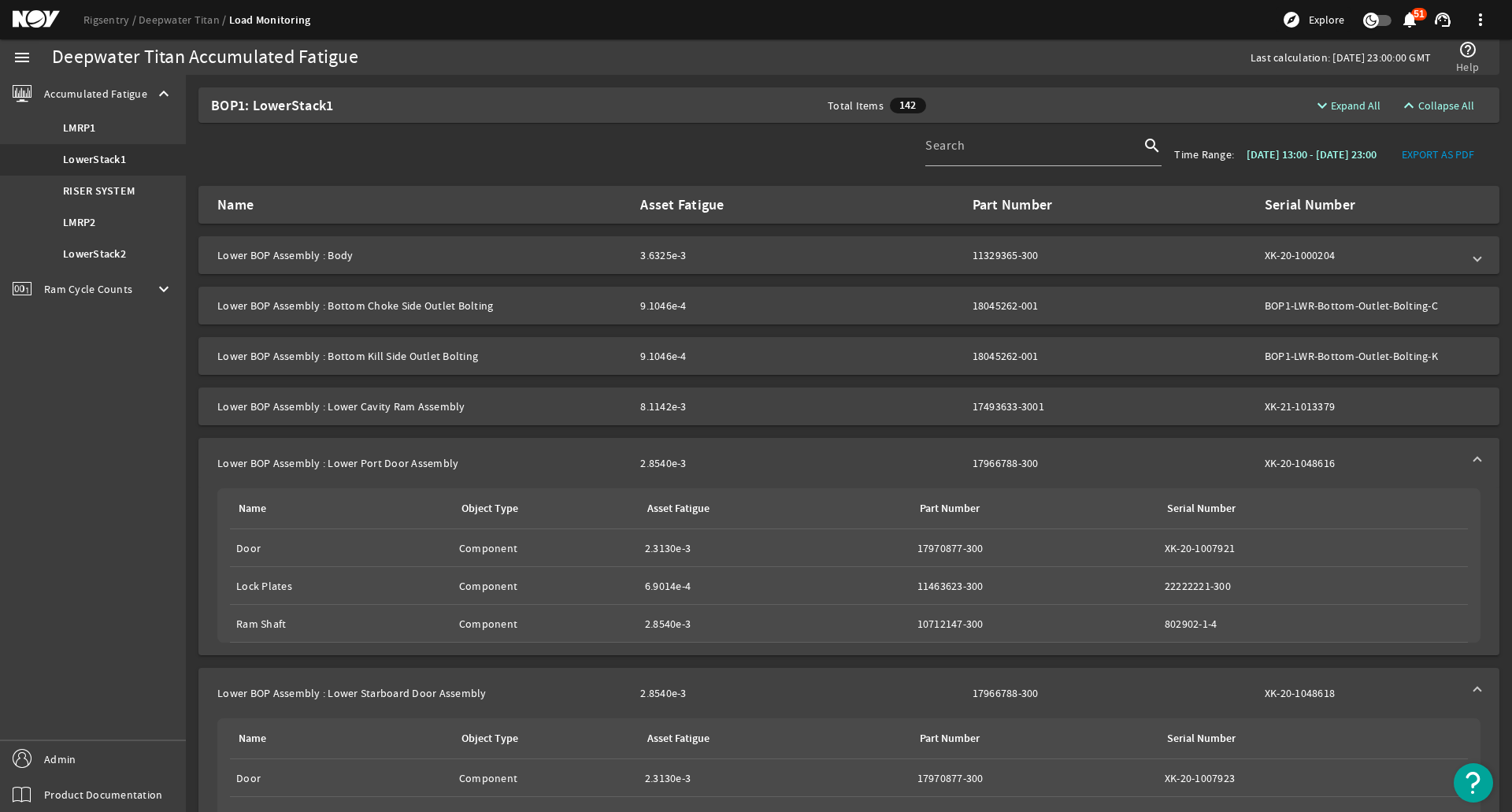
click at [1111, 456] on mat-panel-description "2.8540e-3 17966788-300 XK-20-1048616" at bounding box center [1050, 464] width 821 height 16
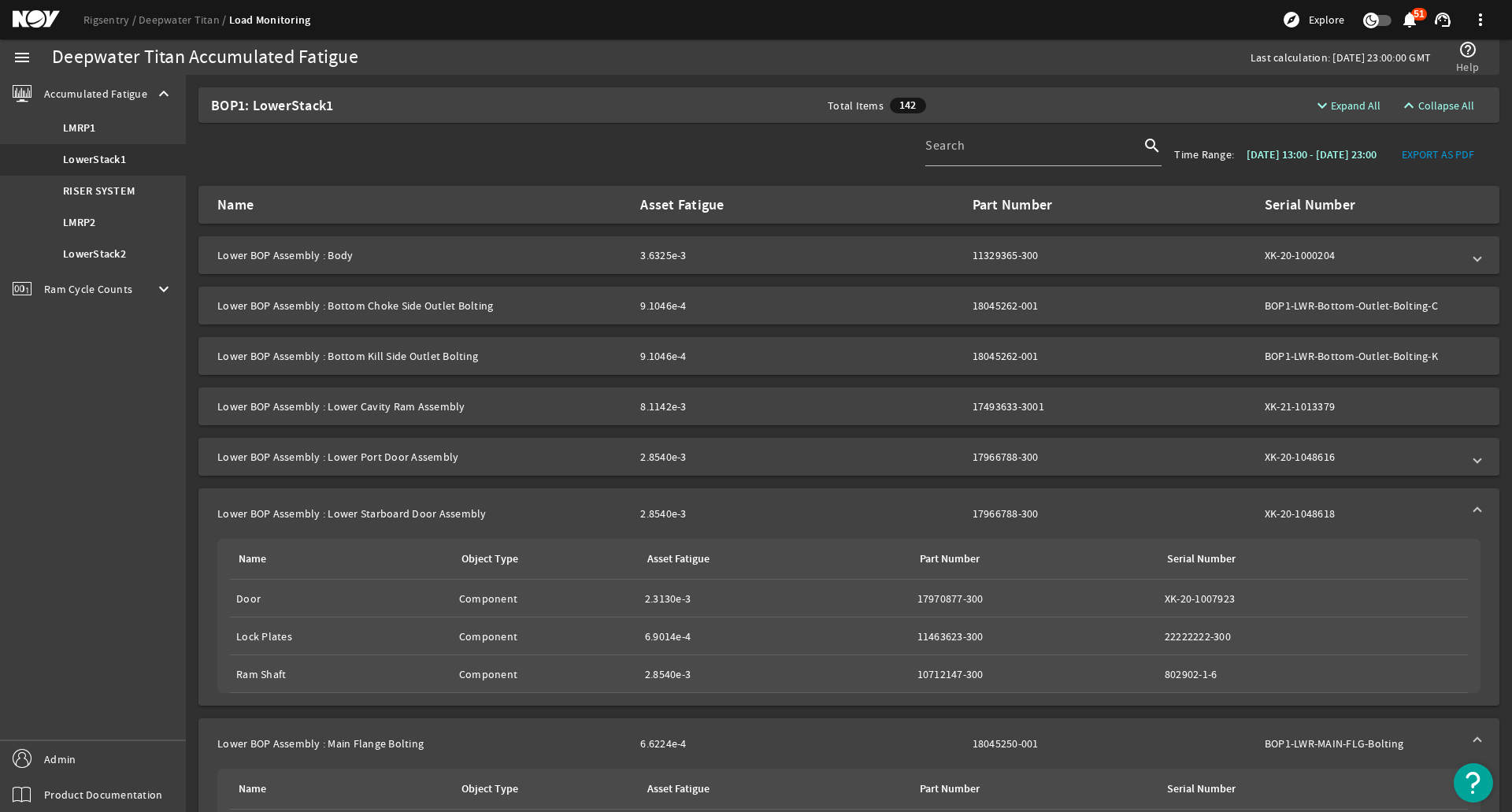
click at [1111, 456] on mat-panel-description "2.8540e-3 17966788-300 XK-20-1048616" at bounding box center [1050, 457] width 821 height 16
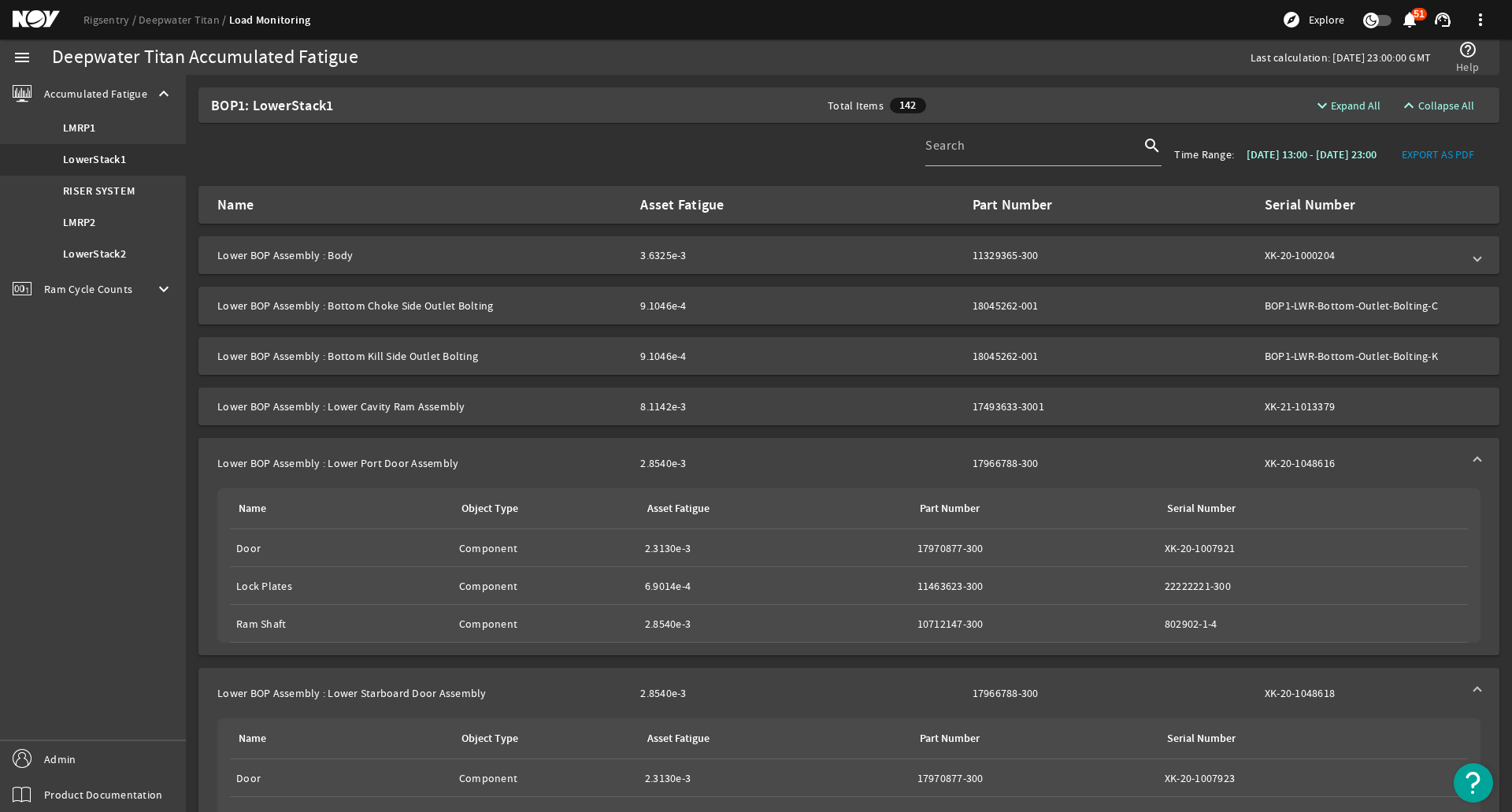
click at [1111, 456] on mat-panel-description "2.8540e-3 17966788-300 XK-20-1048616" at bounding box center [1050, 464] width 821 height 16
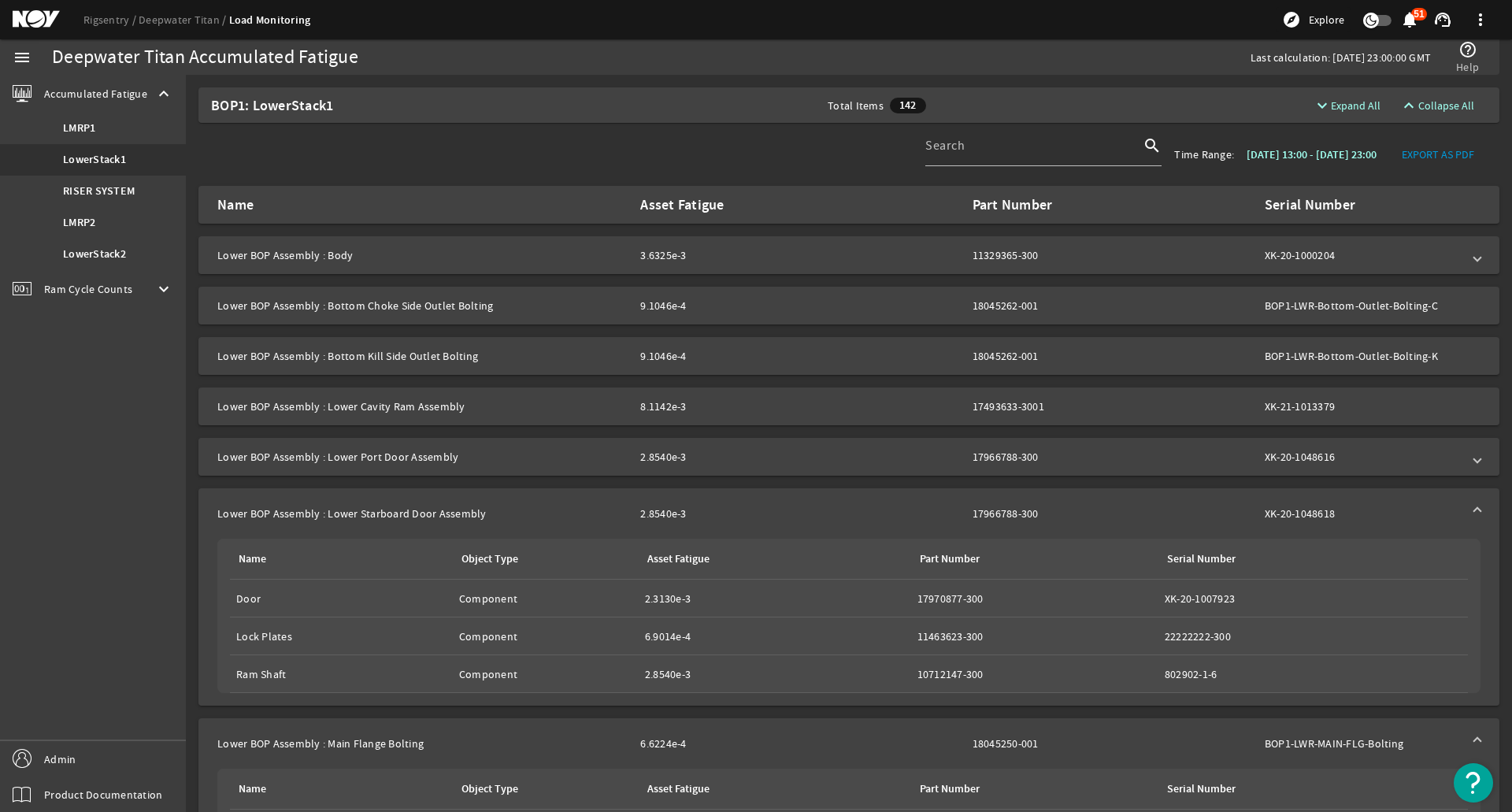
click at [1111, 456] on mat-panel-description "2.8540e-3 17966788-300 XK-20-1048616" at bounding box center [1050, 457] width 821 height 16
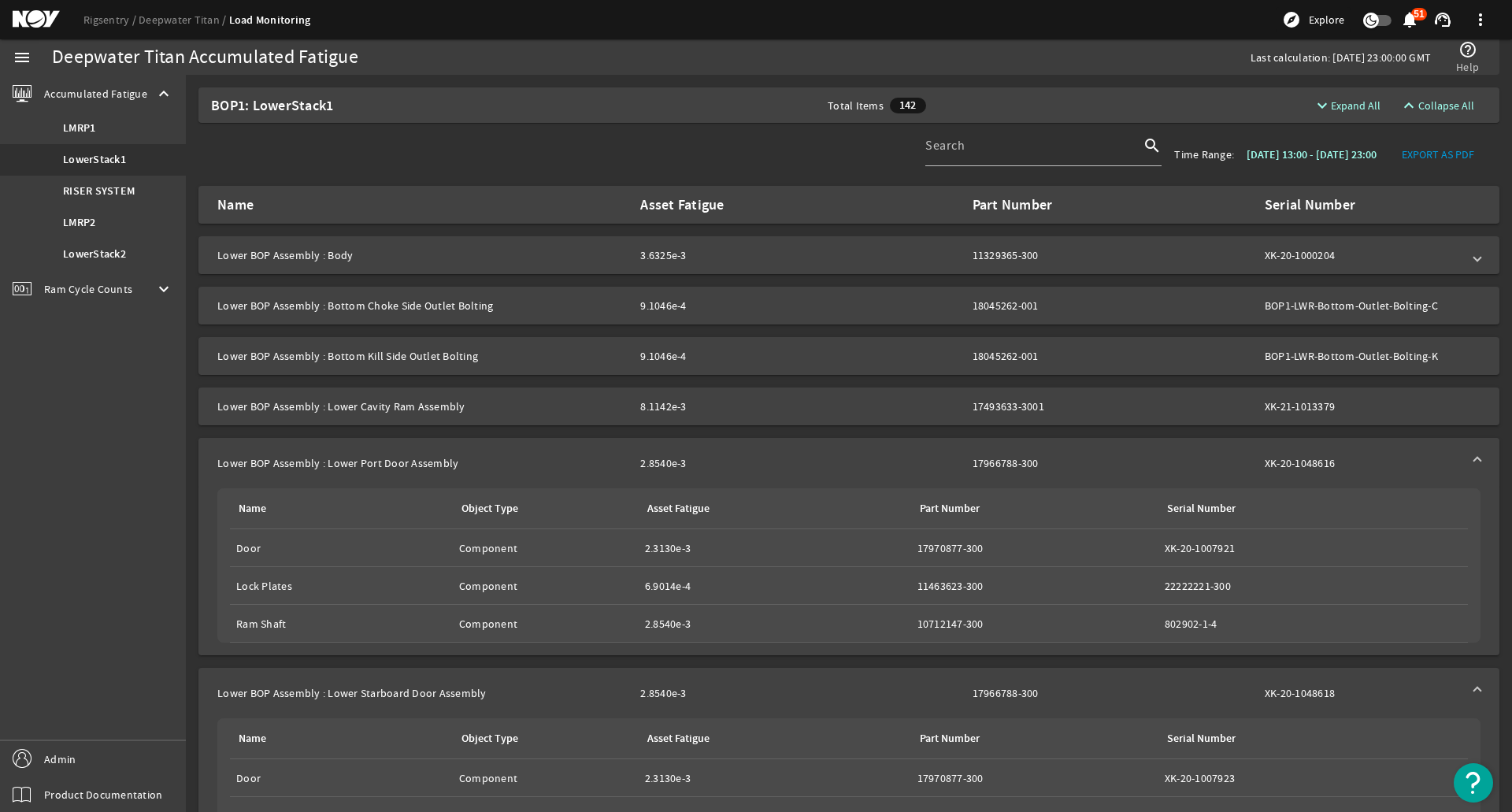
click at [648, 468] on div "2.8540e-3" at bounding box center [708, 464] width 138 height 16
